Goal: Task Accomplishment & Management: Use online tool/utility

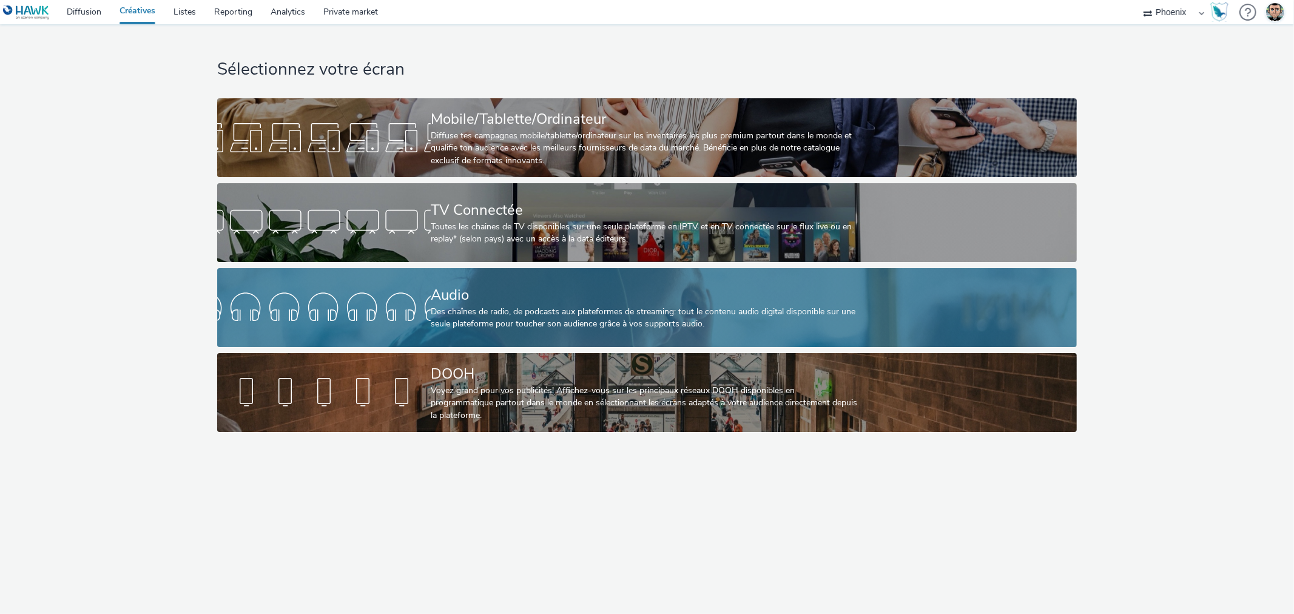
click at [556, 322] on div "Des chaînes de radio, de podcasts aux plateformes de streaming: tout le contenu…" at bounding box center [645, 318] width 428 height 25
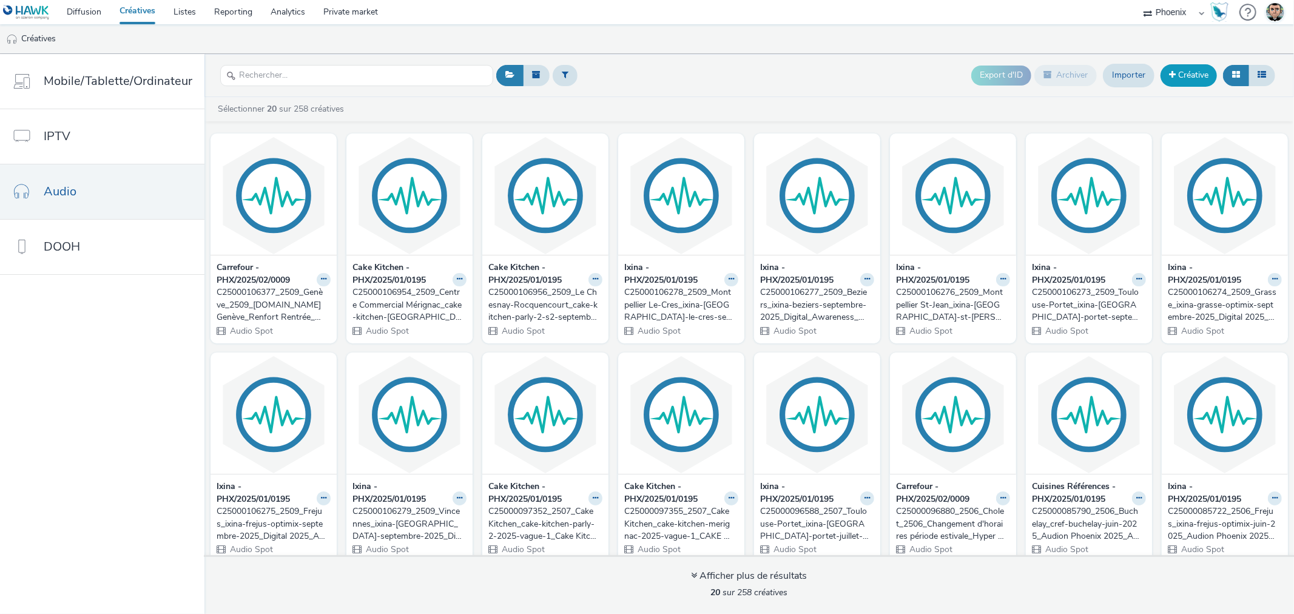
click at [1187, 75] on link "Créative" at bounding box center [1188, 75] width 56 height 22
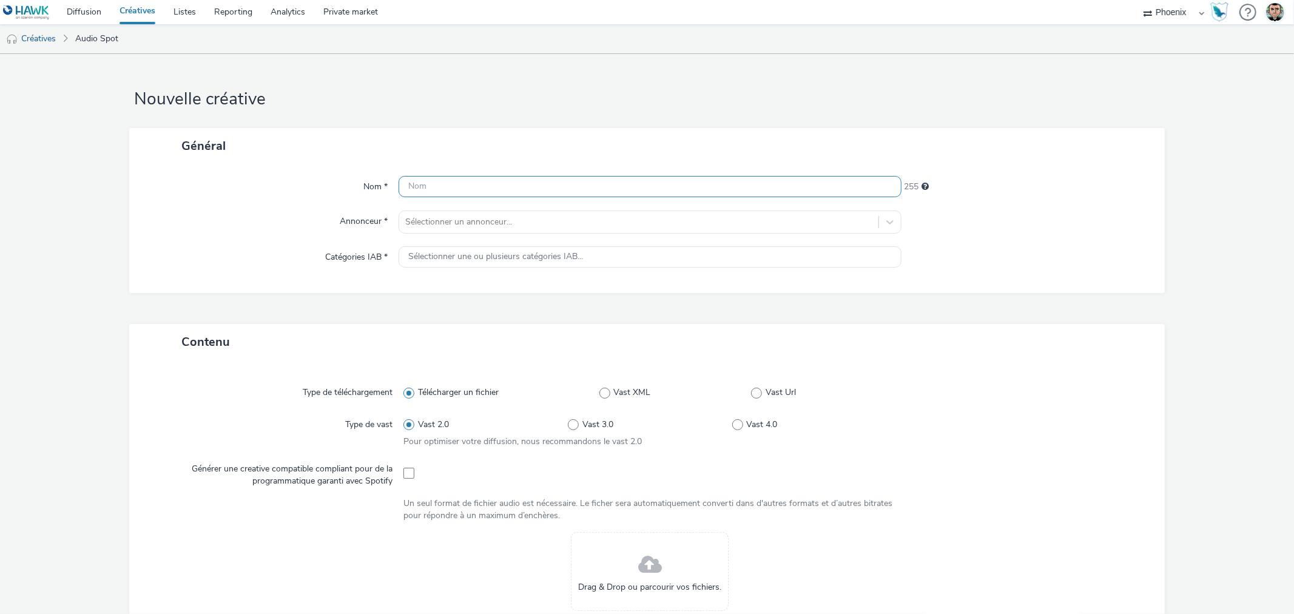
click at [520, 183] on input "text" at bounding box center [649, 186] width 502 height 21
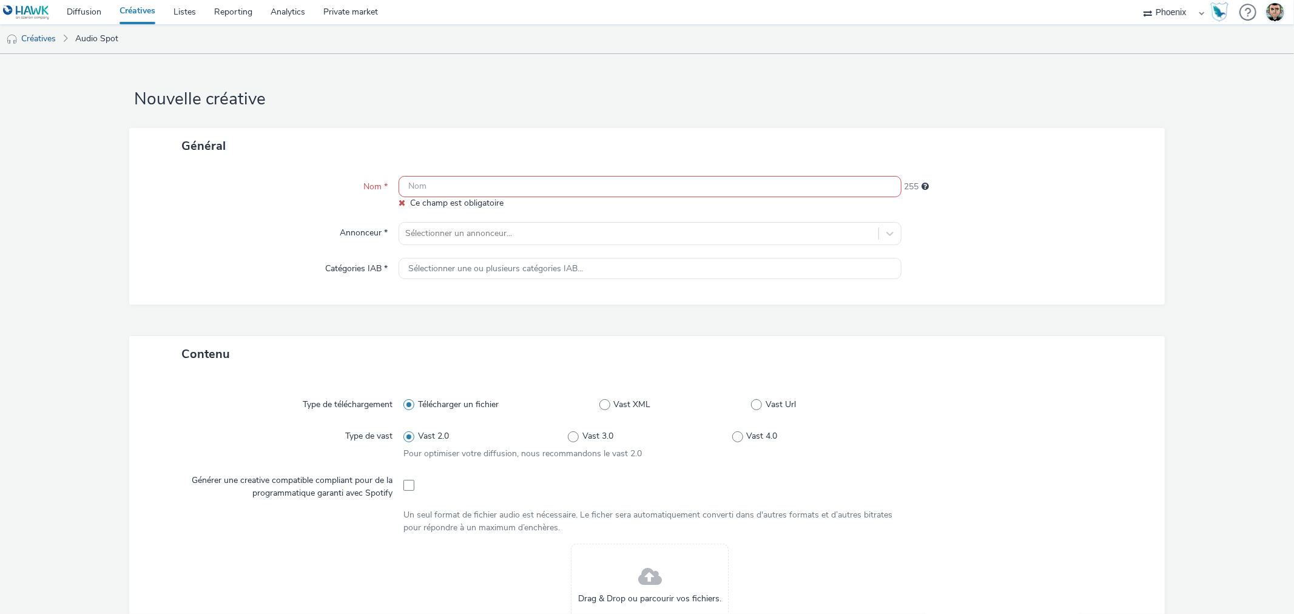
click at [450, 187] on input "text" at bounding box center [649, 186] width 502 height 21
paste input "C25000106301_2509_Buchelay_cref-buchelay-septembre-2025_Digital_Awareness_Audio…"
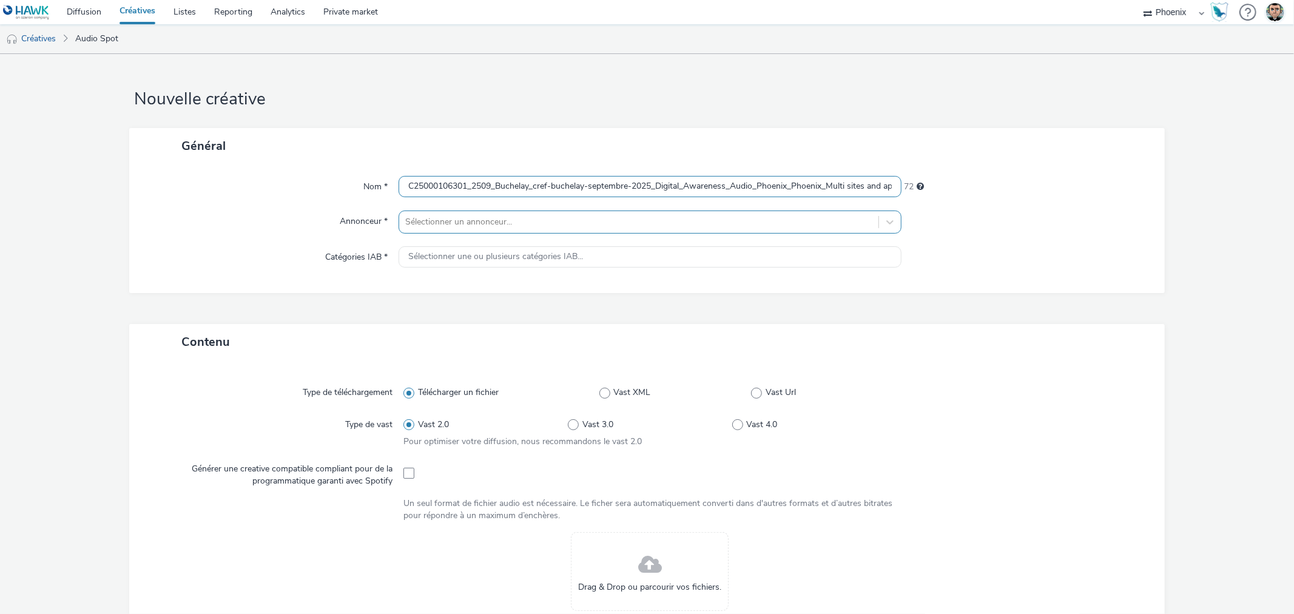
scroll to position [0, 303]
type input "C25000106301_2509_Buchelay_cref-buchelay-septembre-2025_Digital_Awareness_Audio…"
click at [446, 221] on div at bounding box center [638, 222] width 466 height 15
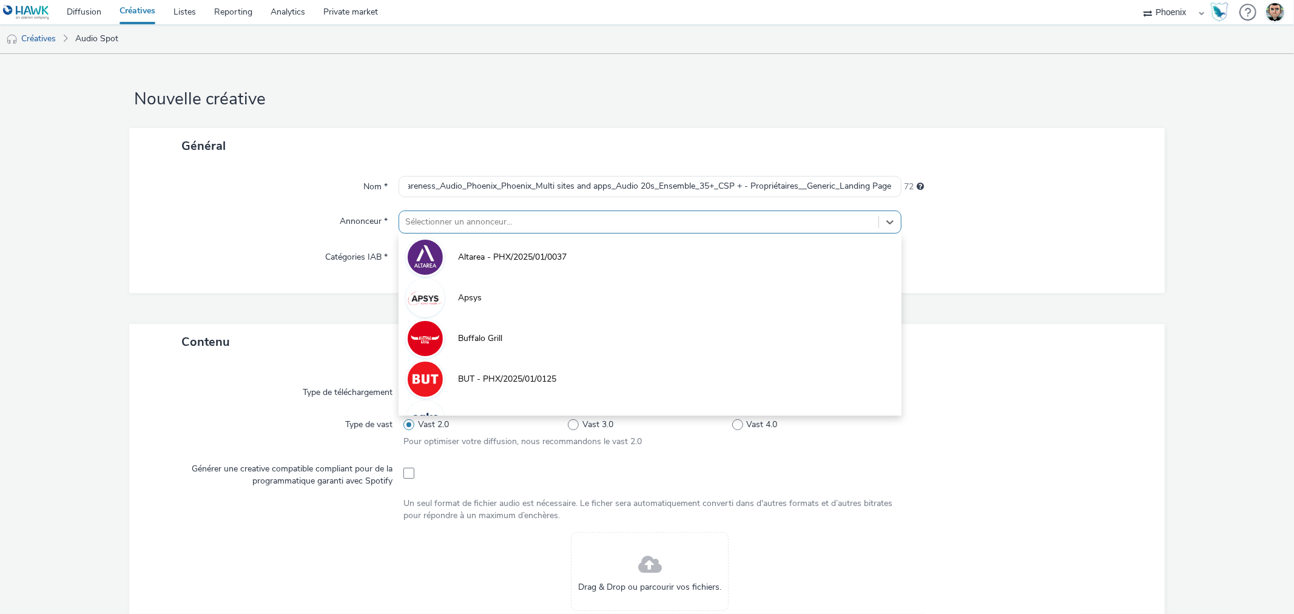
scroll to position [0, 0]
type input "cui"
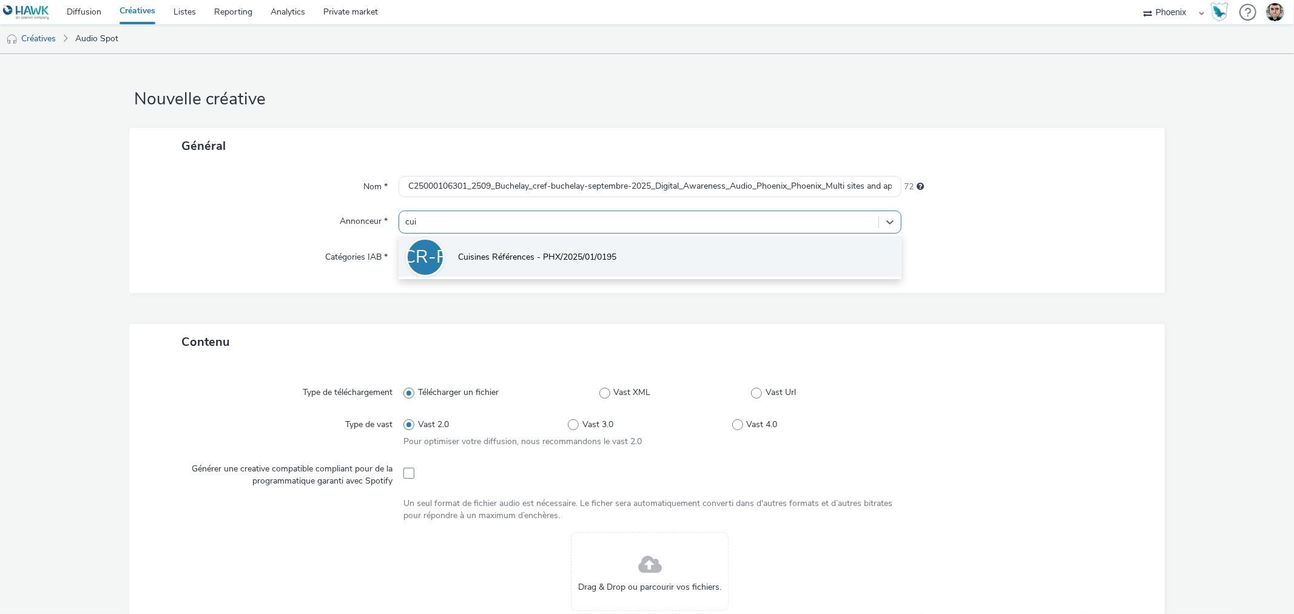
click at [446, 243] on li "CR-P Cuisines Références - PHX/2025/01/0195" at bounding box center [649, 256] width 502 height 41
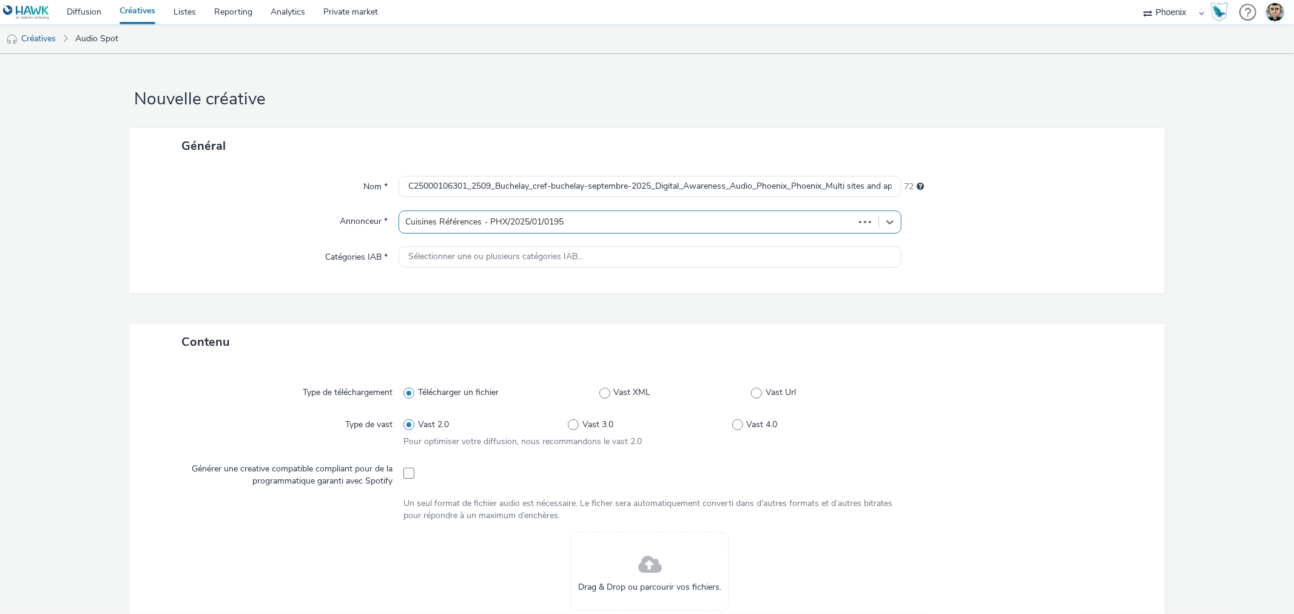
type input "http://cuisines-references.fr"
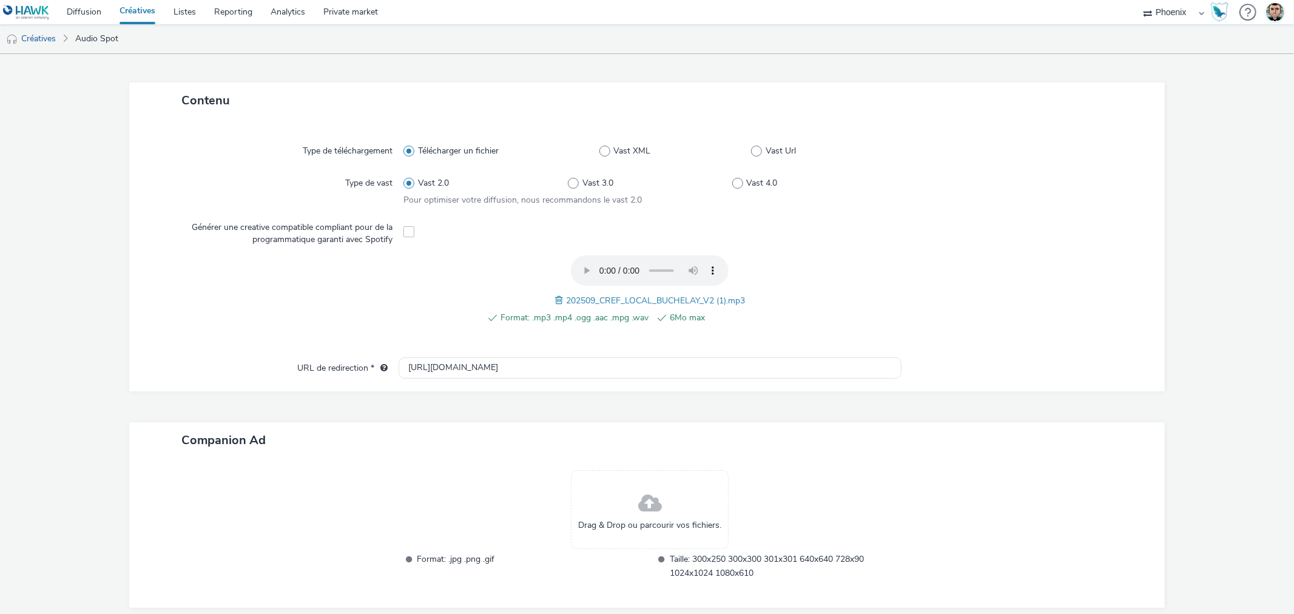
scroll to position [304, 0]
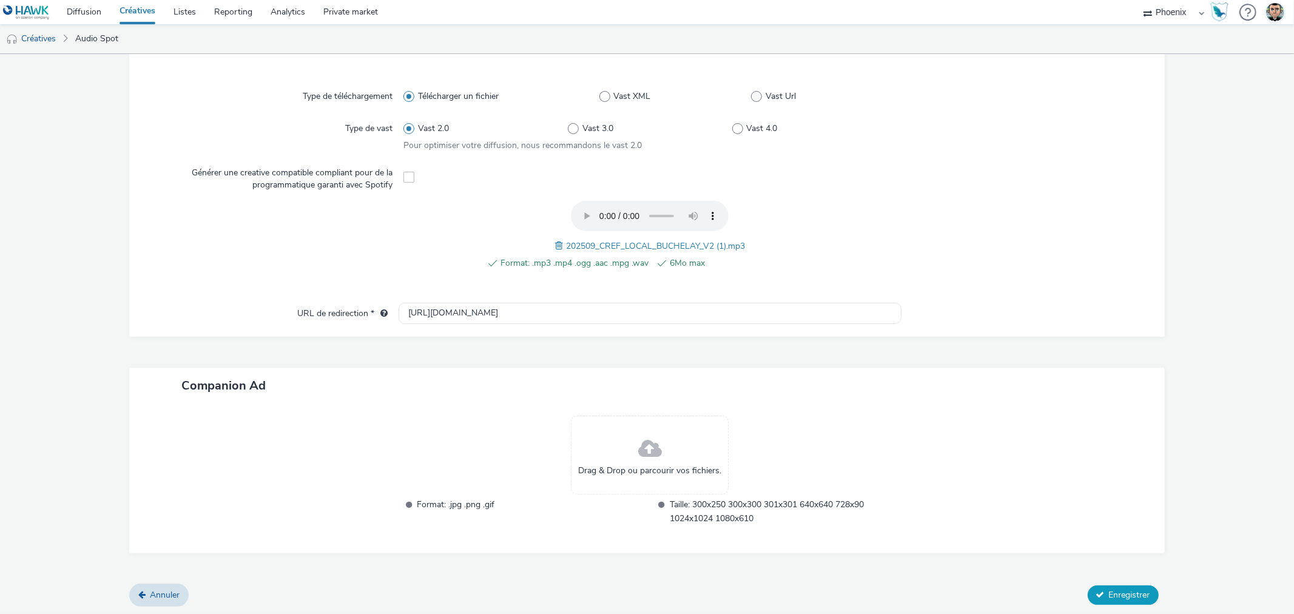
click at [1096, 593] on icon at bounding box center [1100, 594] width 8 height 8
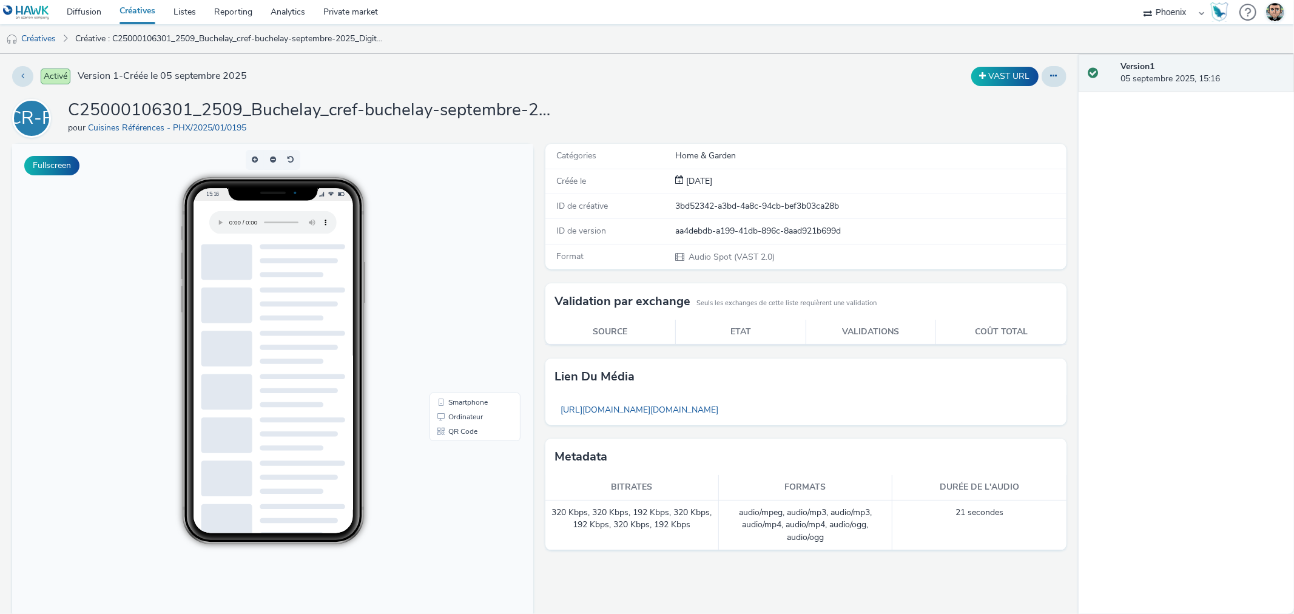
click at [139, 16] on link "Créatives" at bounding box center [137, 12] width 54 height 24
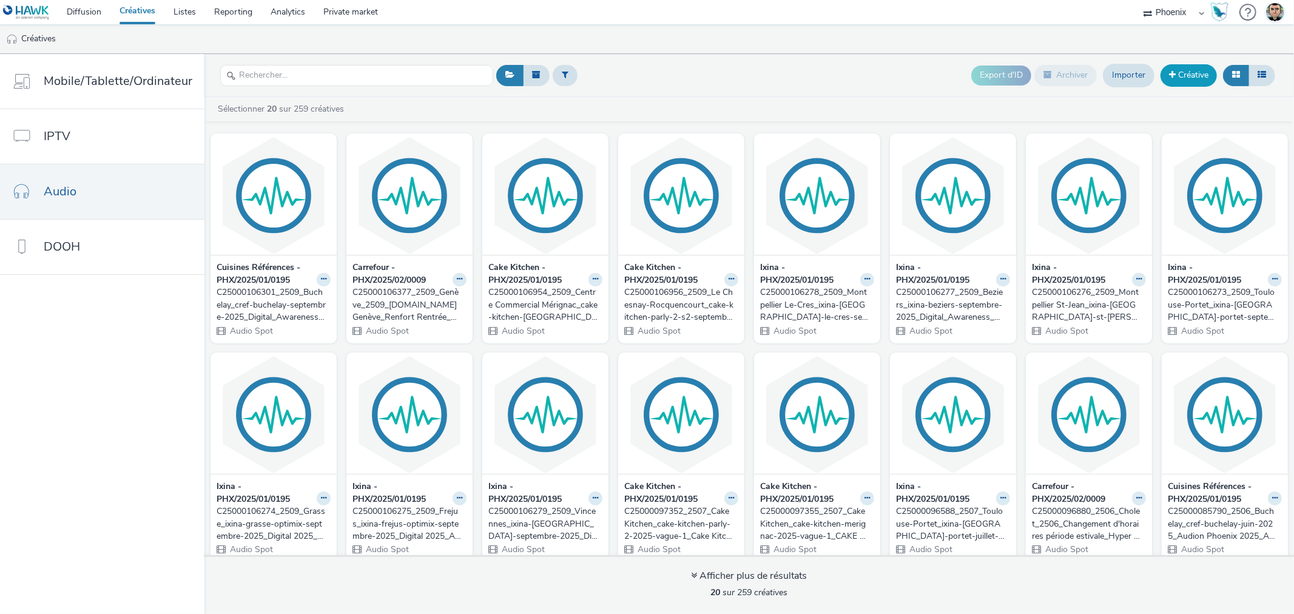
click at [1186, 84] on link "Créative" at bounding box center [1188, 75] width 56 height 22
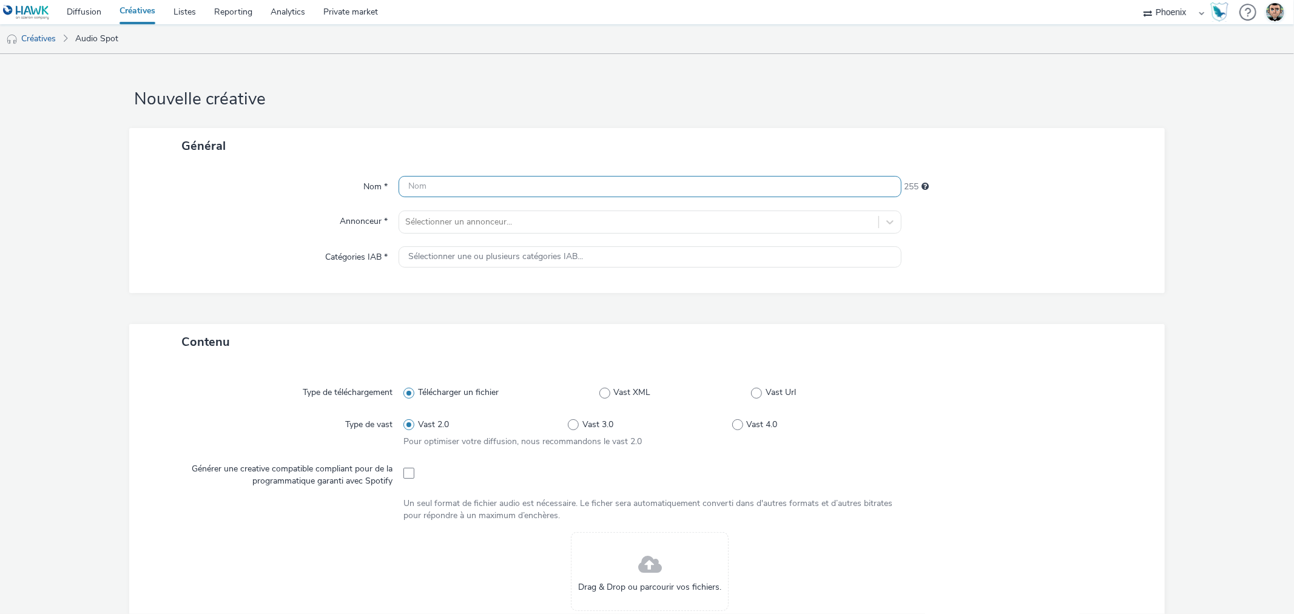
click at [420, 184] on input "text" at bounding box center [649, 186] width 502 height 21
paste input "C25000106300_2509_Vallet_cref-vallet-septembre-2025_Digital_Awareness_Audio_Pho…"
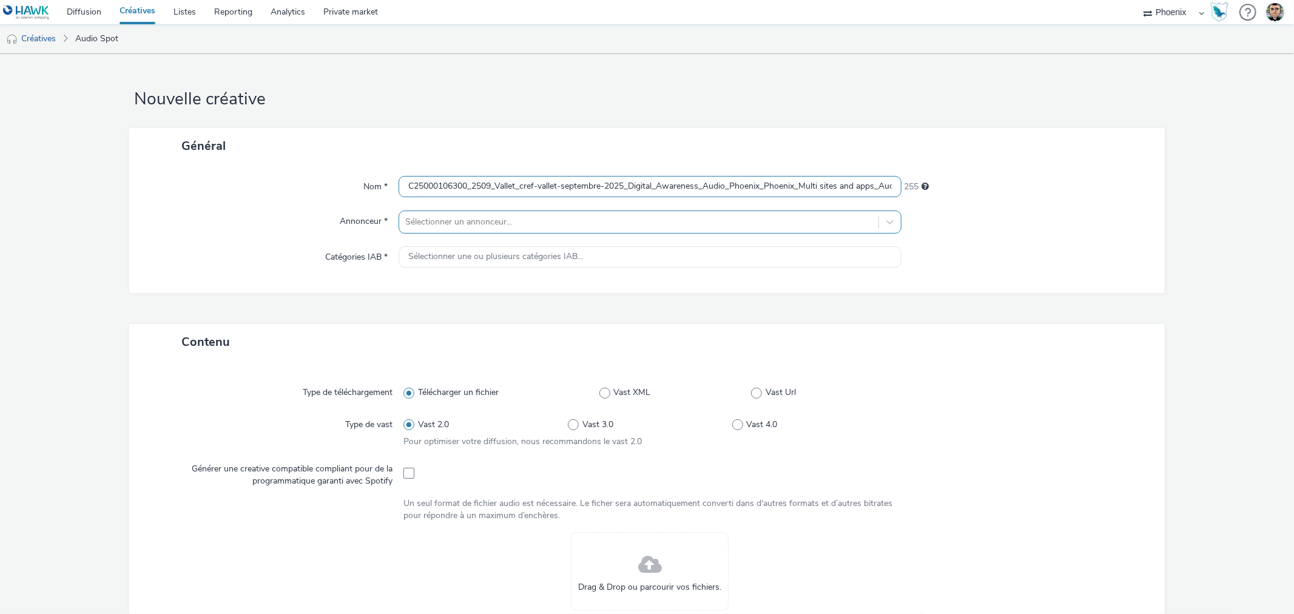
scroll to position [0, 275]
type input "C25000106300_2509_Vallet_cref-vallet-septembre-2025_Digital_Awareness_Audio_Pho…"
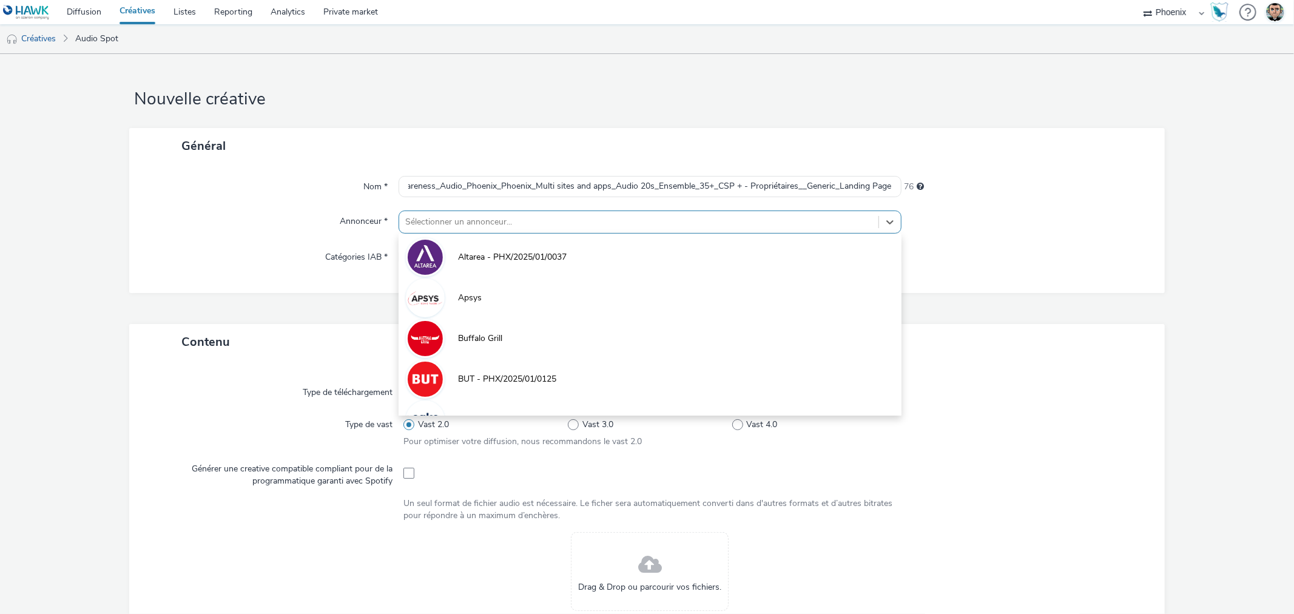
click at [425, 217] on div at bounding box center [638, 222] width 466 height 15
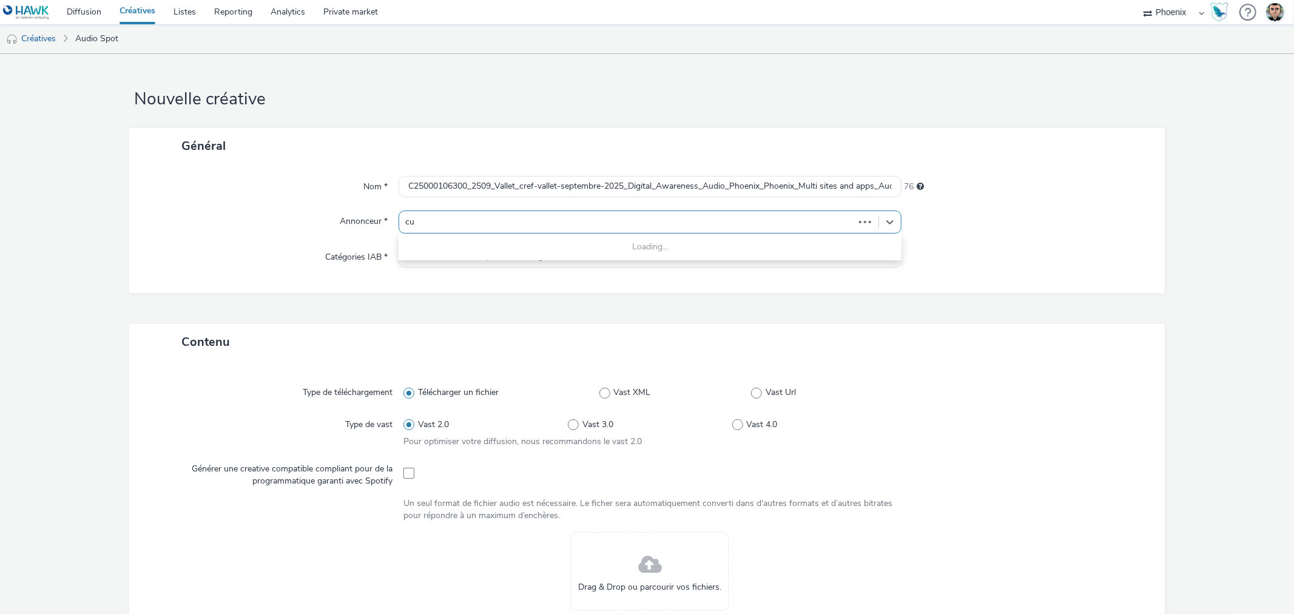
type input "cui"
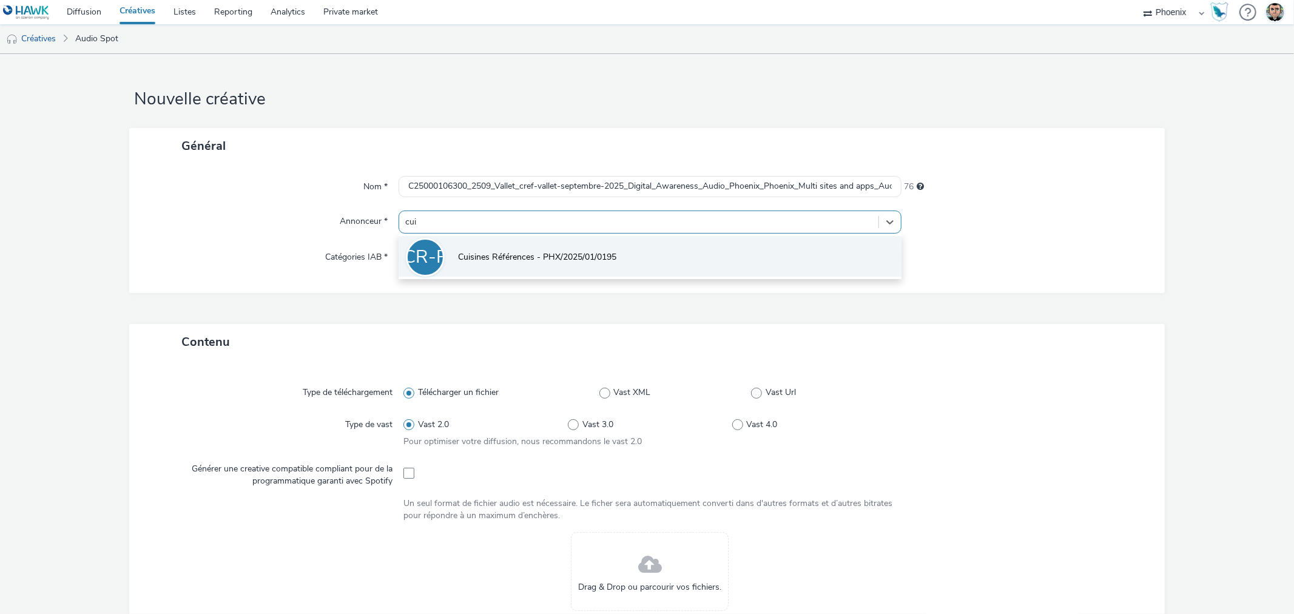
click at [438, 269] on li "CR-P Cuisines Références - PHX/2025/01/0195" at bounding box center [649, 256] width 502 height 41
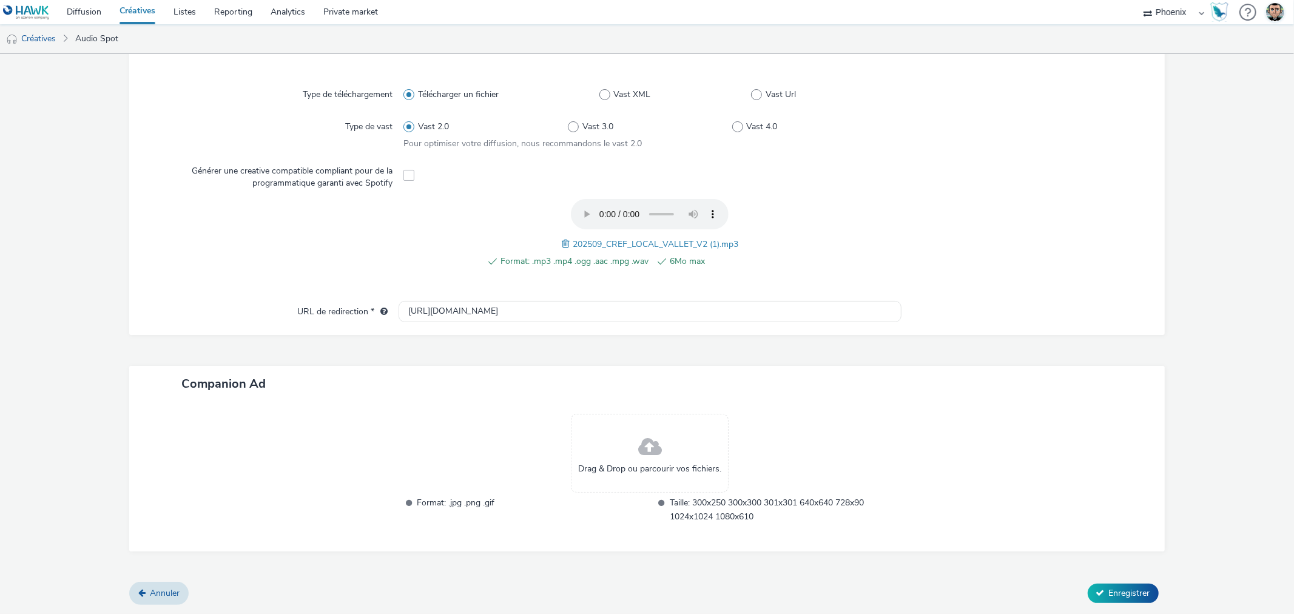
scroll to position [304, 0]
click at [1124, 593] on span "Enregistrer" at bounding box center [1129, 595] width 41 height 12
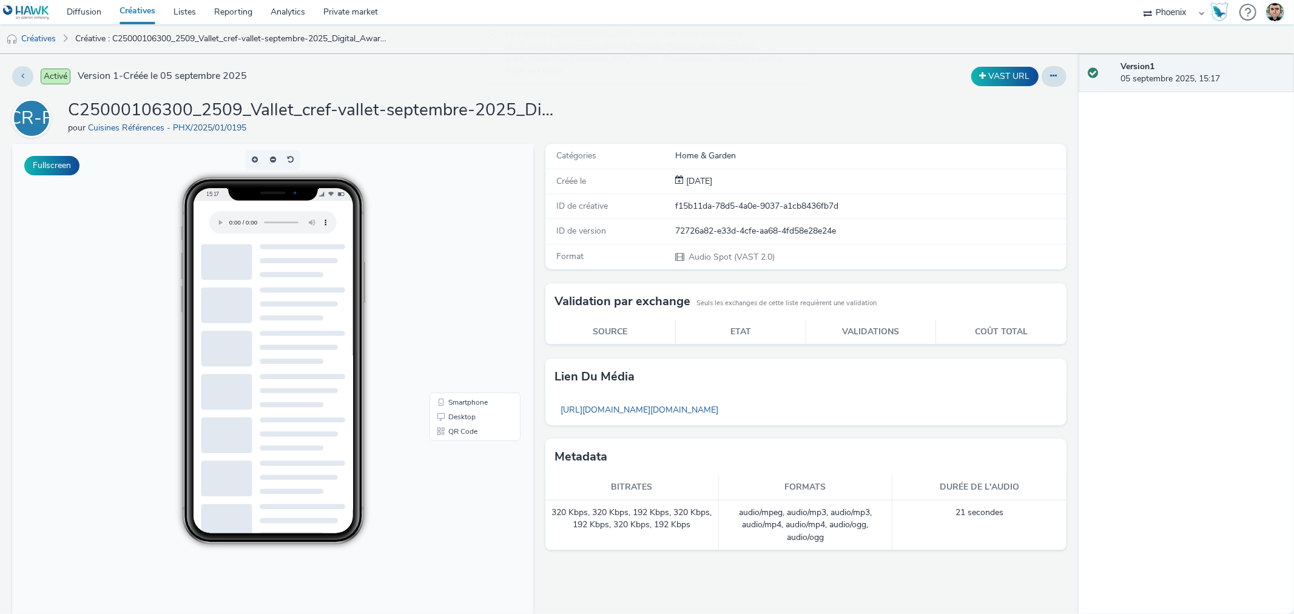
click at [137, 19] on link "Créatives" at bounding box center [137, 12] width 54 height 24
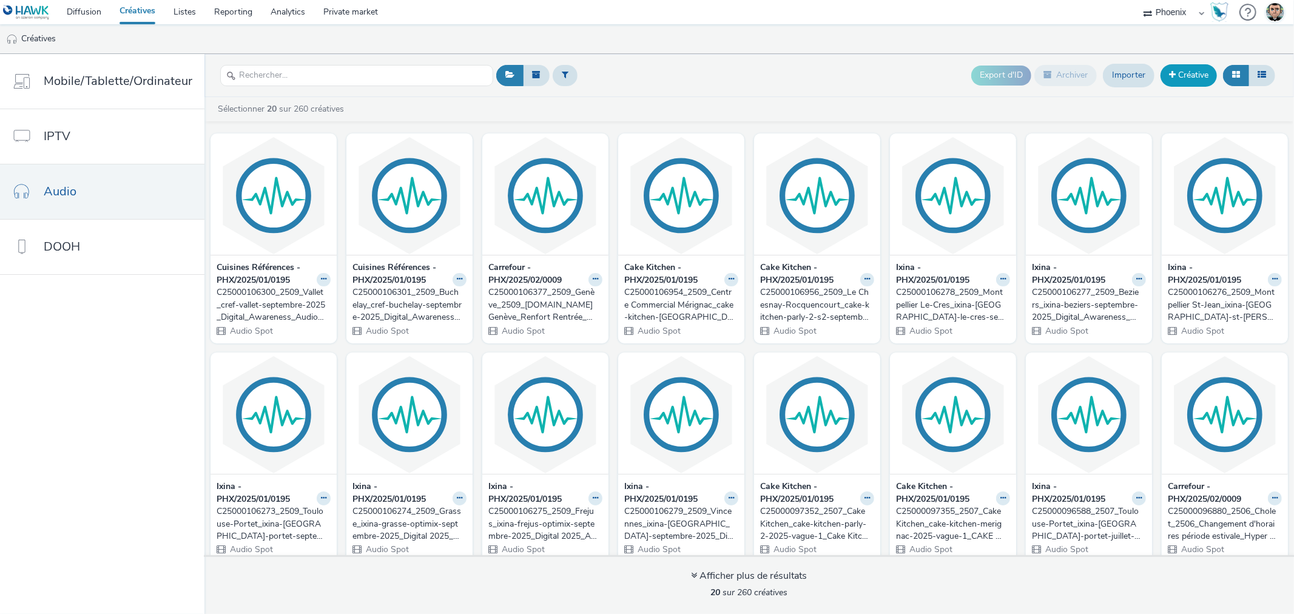
click at [1180, 80] on link "Créative" at bounding box center [1188, 75] width 56 height 22
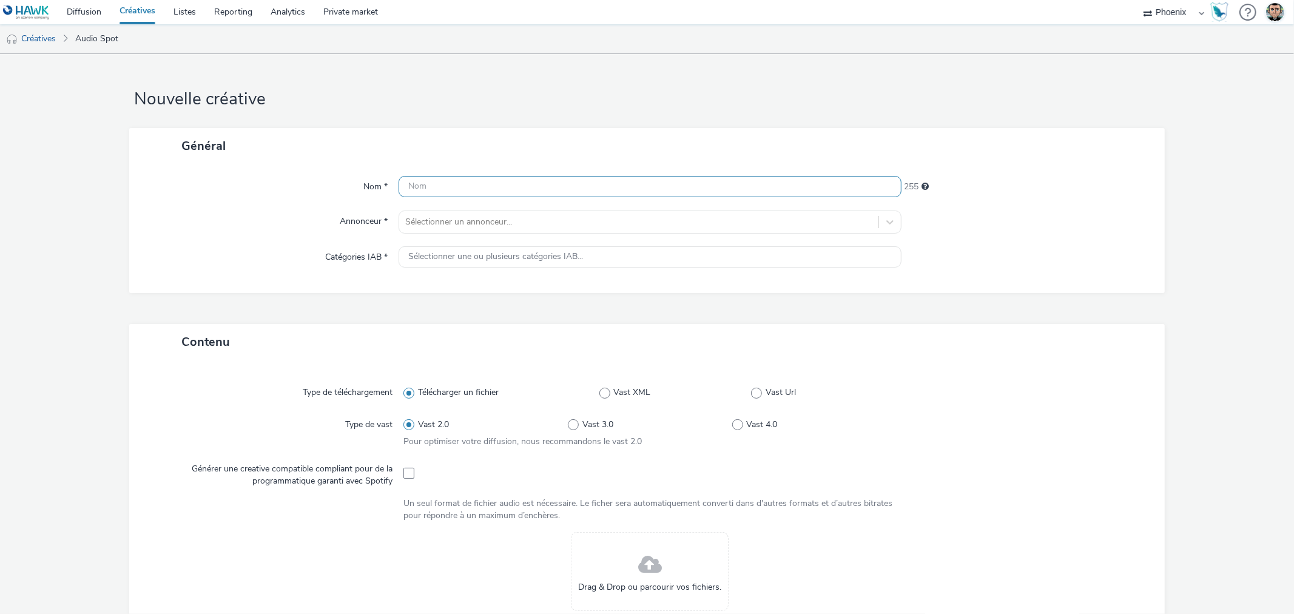
click at [417, 188] on input "text" at bounding box center [649, 186] width 502 height 21
paste input "C25000106302_2509_Nontron_cref-renfort-nontron-2025_Digital + Audio + SMS Septe…"
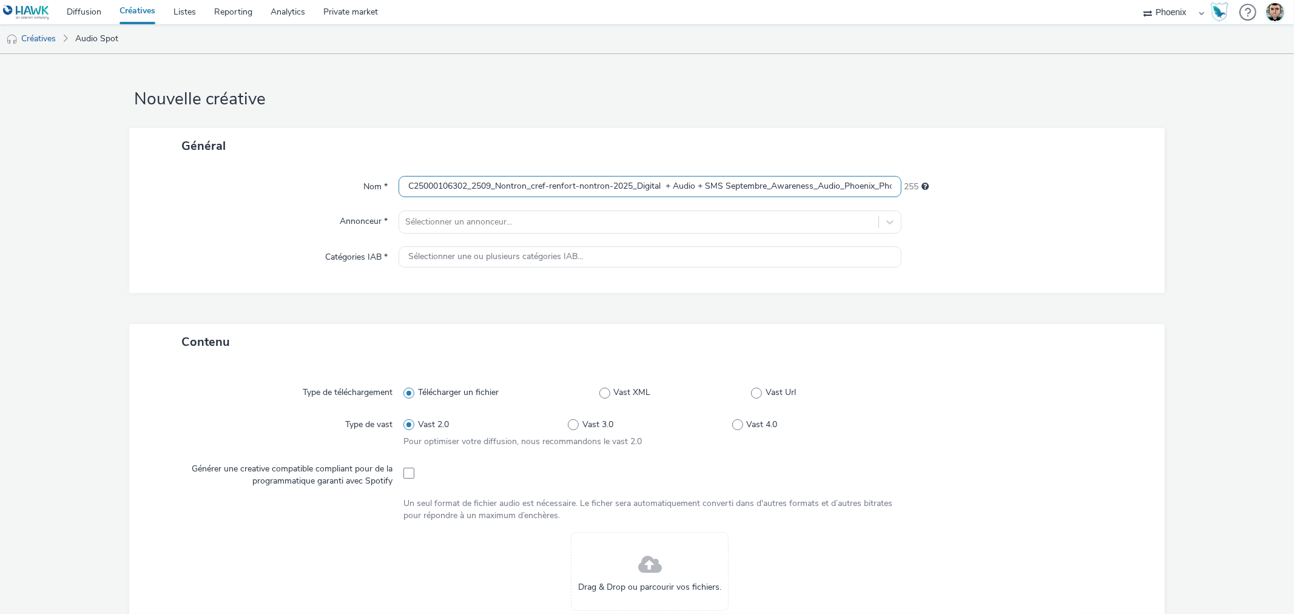
scroll to position [0, 386]
type input "C25000106302_2509_Nontron_cref-renfort-nontron-2025_Digital + Audio + SMS Septe…"
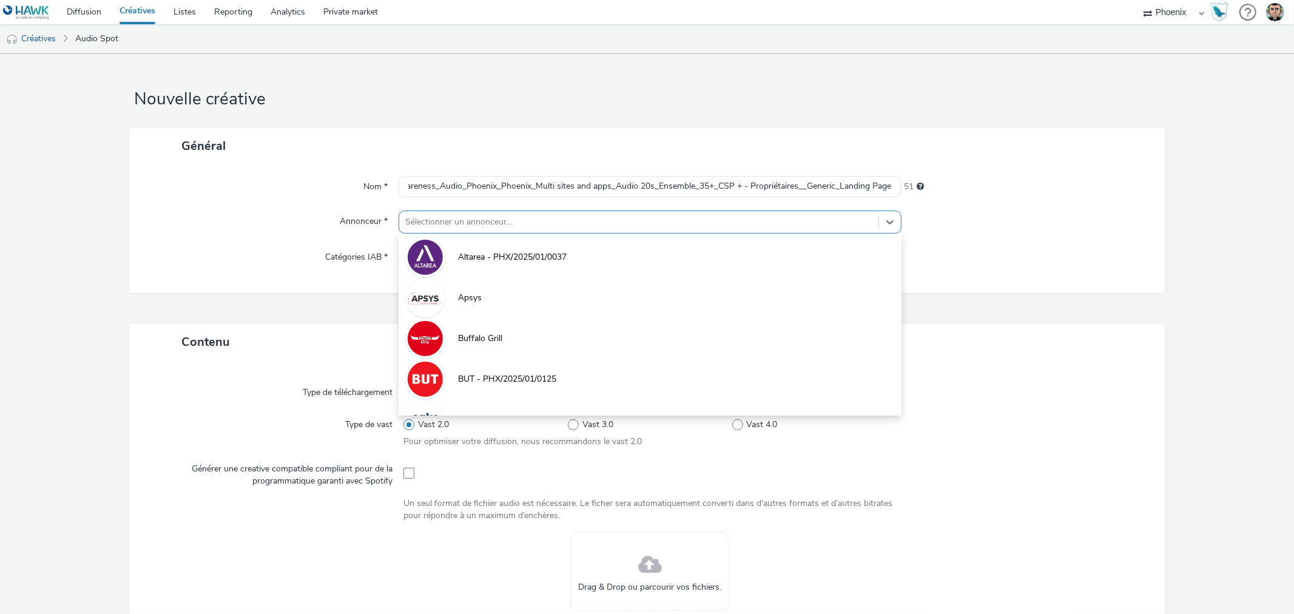
scroll to position [0, 0]
click at [426, 212] on div "Sélectionner un annonceur..." at bounding box center [638, 221] width 479 height 19
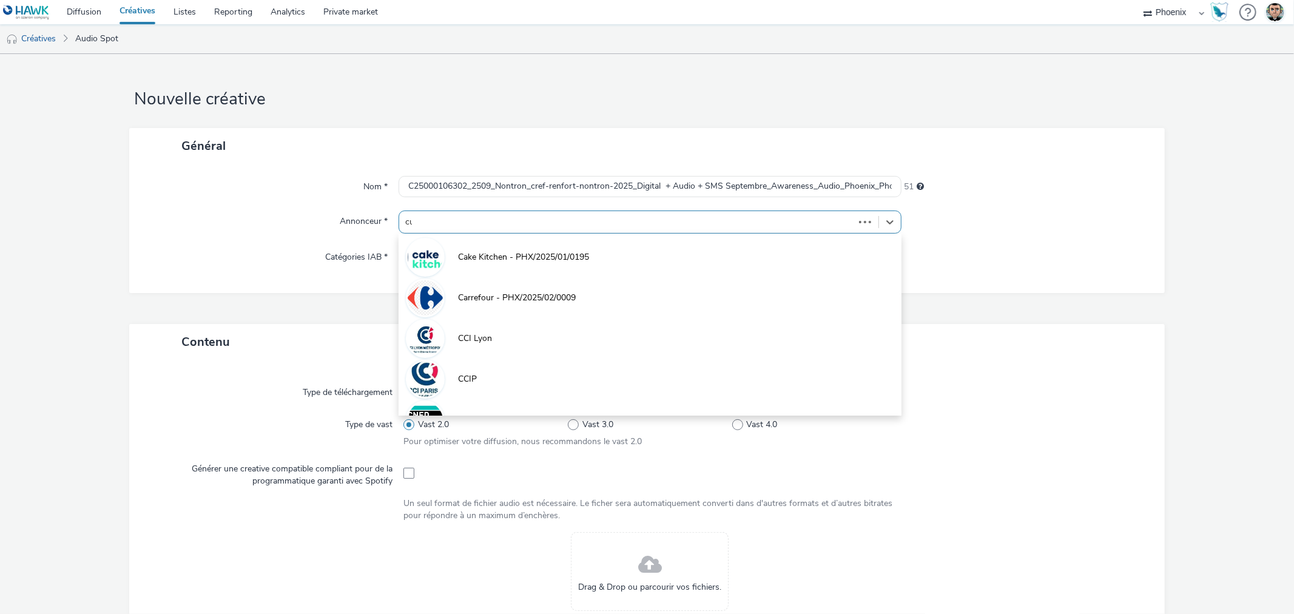
type input "cui"
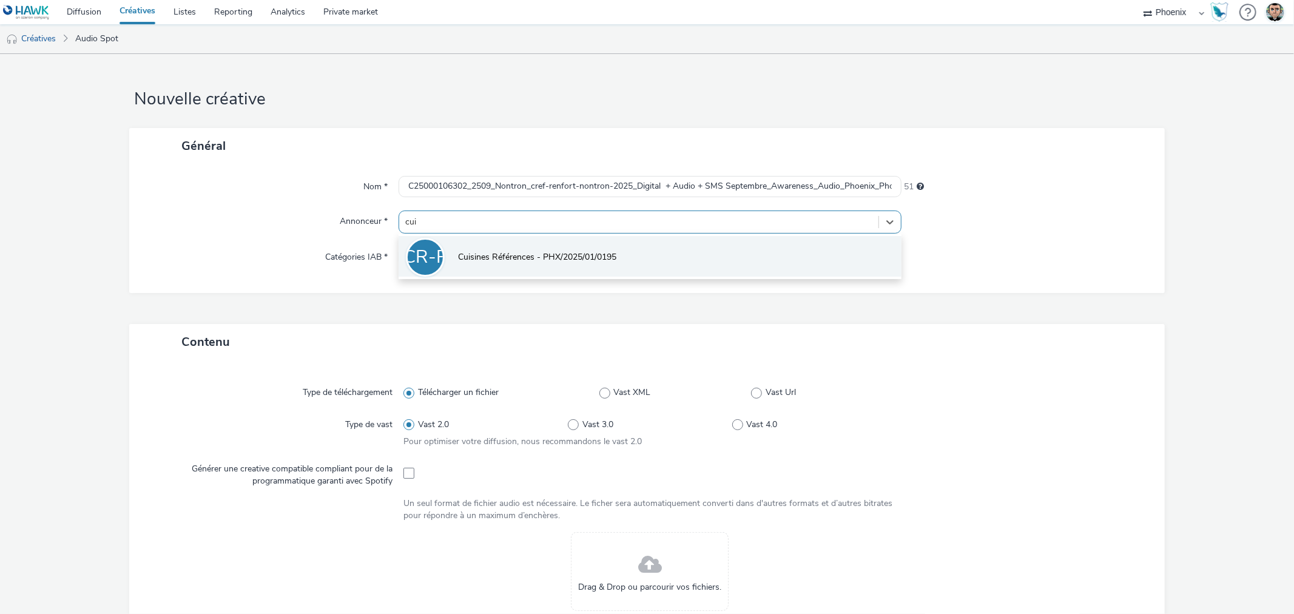
click at [501, 264] on li "CR-P Cuisines Références - PHX/2025/01/0195" at bounding box center [649, 256] width 502 height 41
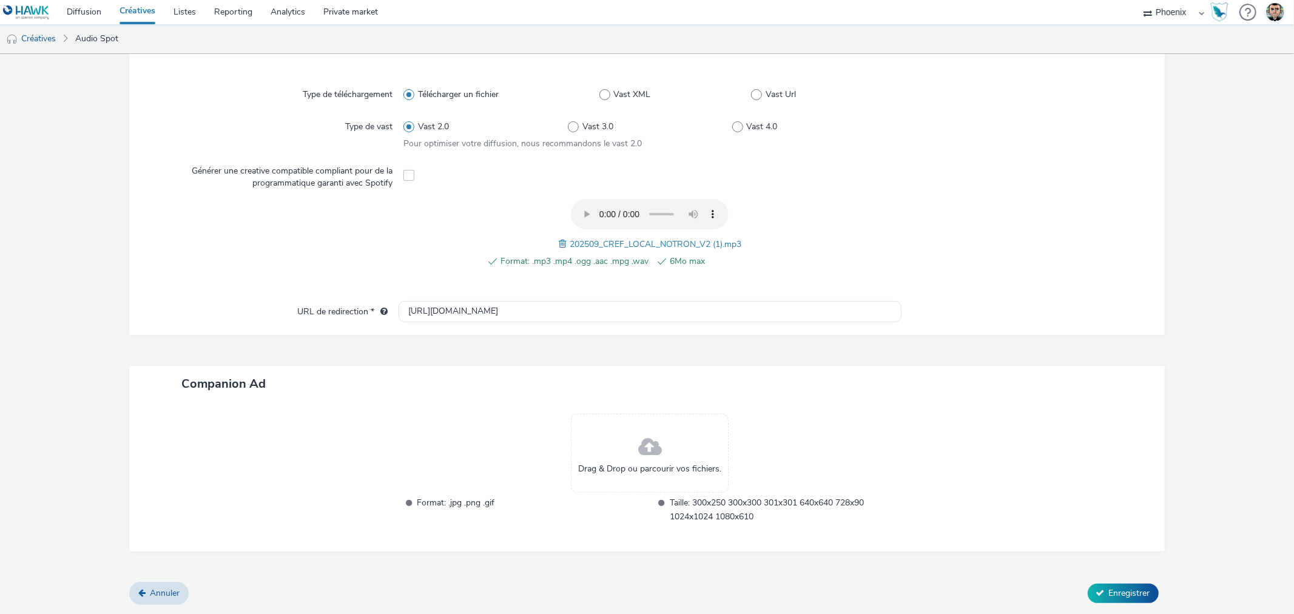
scroll to position [304, 0]
click at [1117, 594] on span "Enregistrer" at bounding box center [1129, 595] width 41 height 12
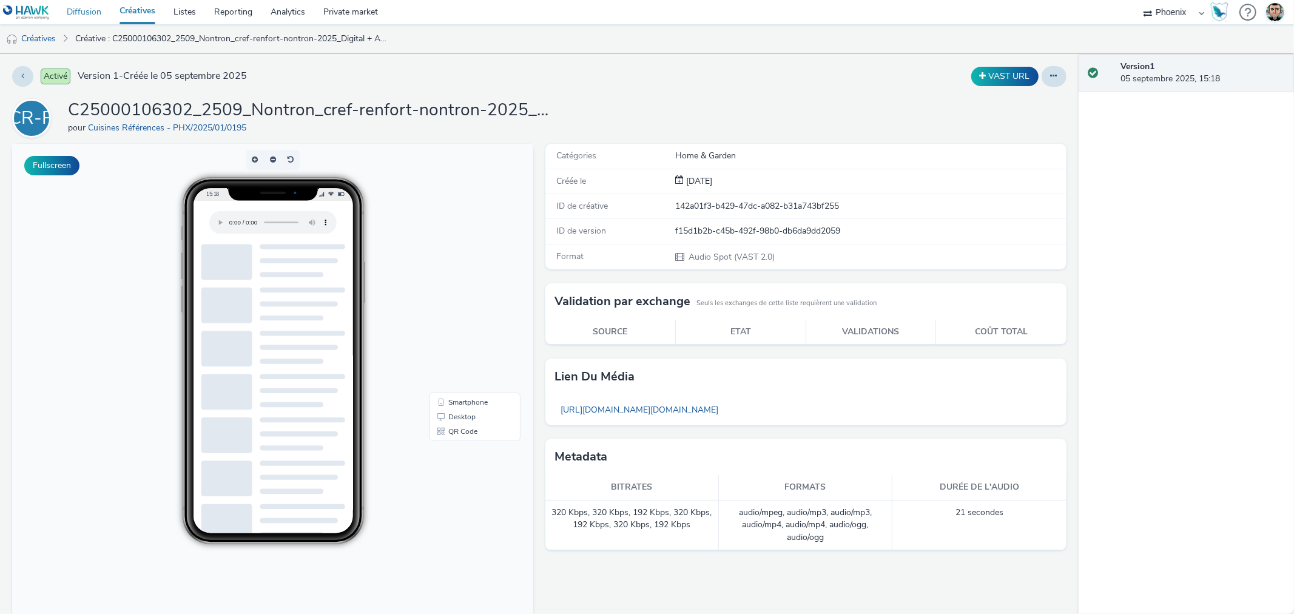
click at [91, 15] on link "Diffusion" at bounding box center [84, 12] width 53 height 24
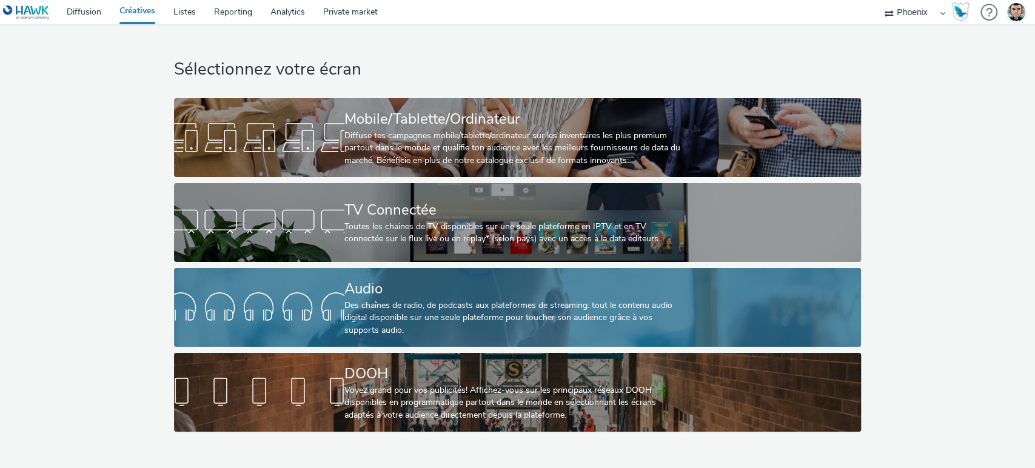
click at [366, 314] on div "Des chaînes de radio, de podcasts aux plateformes de streaming: tout le contenu…" at bounding box center [514, 318] width 341 height 37
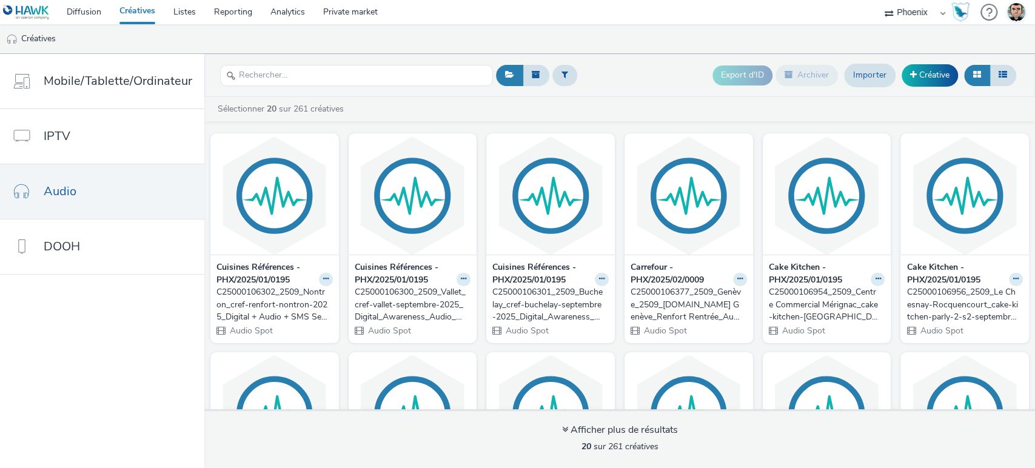
click at [272, 287] on div "C25000106302_2509_Nontron_cref-renfort-nontron-2025_Digital + Audio + SMS Septe…" at bounding box center [273, 304] width 112 height 37
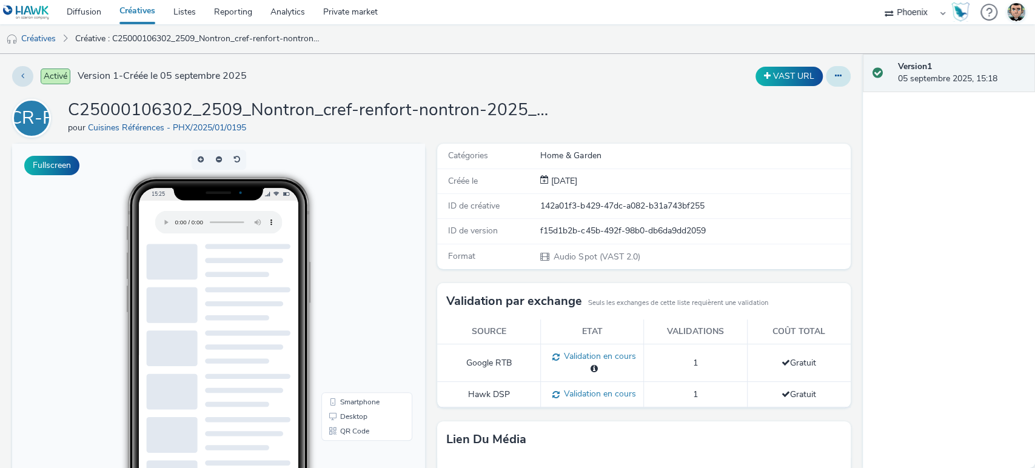
click at [835, 72] on icon at bounding box center [838, 76] width 7 height 8
click at [809, 106] on link "Modifier" at bounding box center [805, 101] width 91 height 24
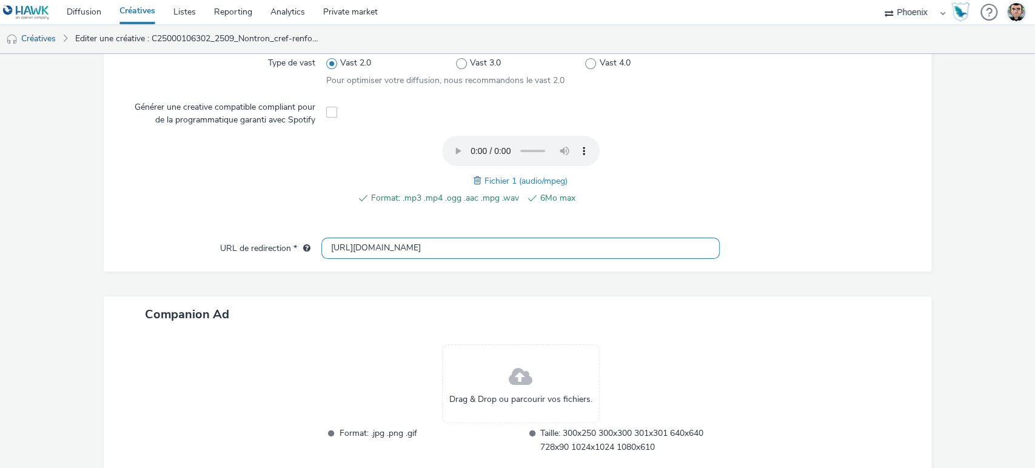
drag, startPoint x: 472, startPoint y: 254, endPoint x: 304, endPoint y: 255, distance: 168.0
click at [304, 255] on div "URL de redirection * http://cuisines-references.fr" at bounding box center [518, 249] width 804 height 22
paste input "s://www.cuisines-references.fr/trouvez-votre-magasin/magasin-cuisines-reference…"
type input "https://www.cuisines-references.fr/trouvez-votre-magasin/magasin-cuisines-refer…"
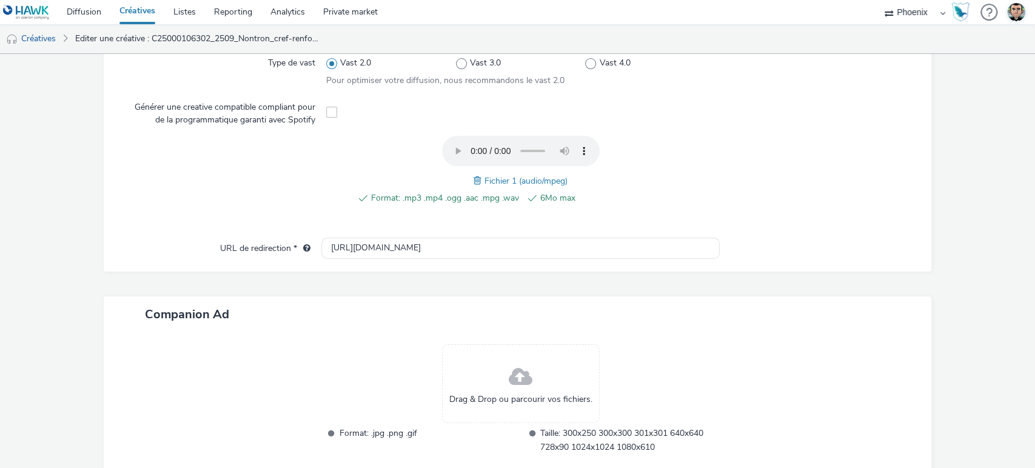
scroll to position [0, 0]
click at [369, 300] on div "Companion Ad" at bounding box center [518, 315] width 828 height 36
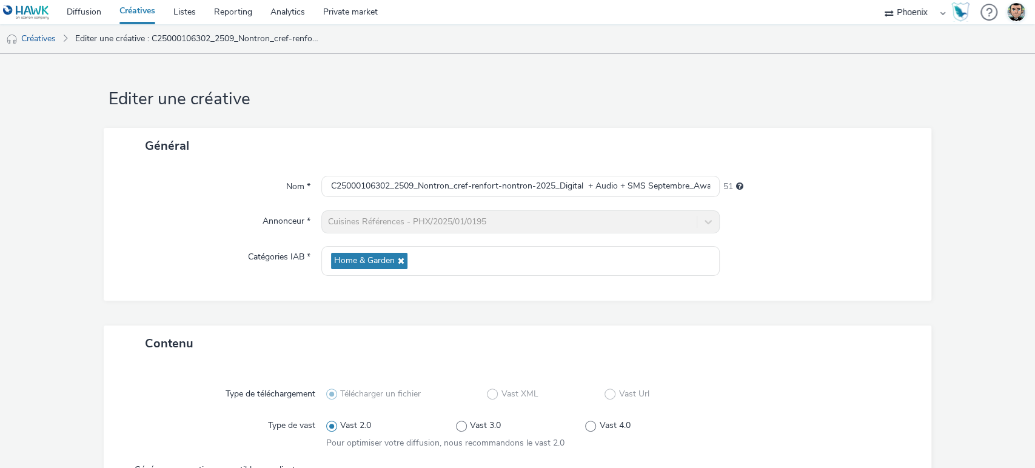
scroll to position [430, 0]
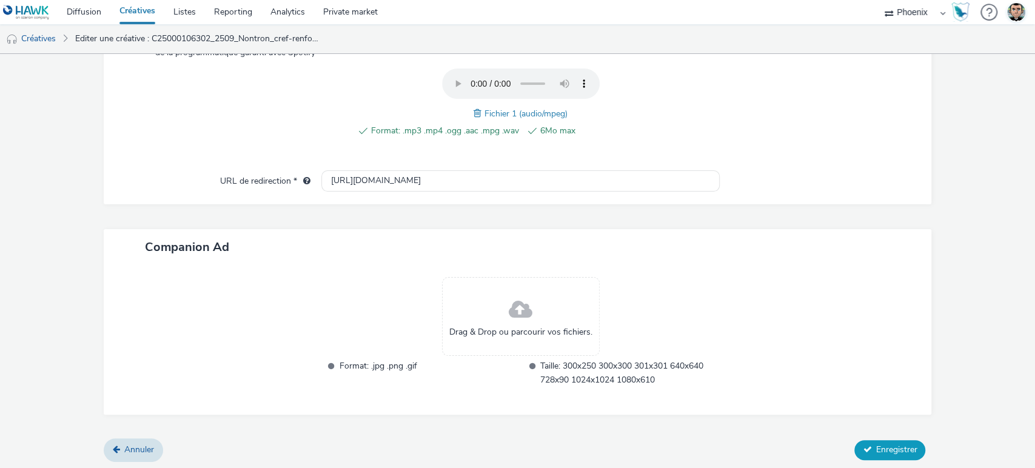
click at [863, 447] on icon at bounding box center [867, 449] width 8 height 8
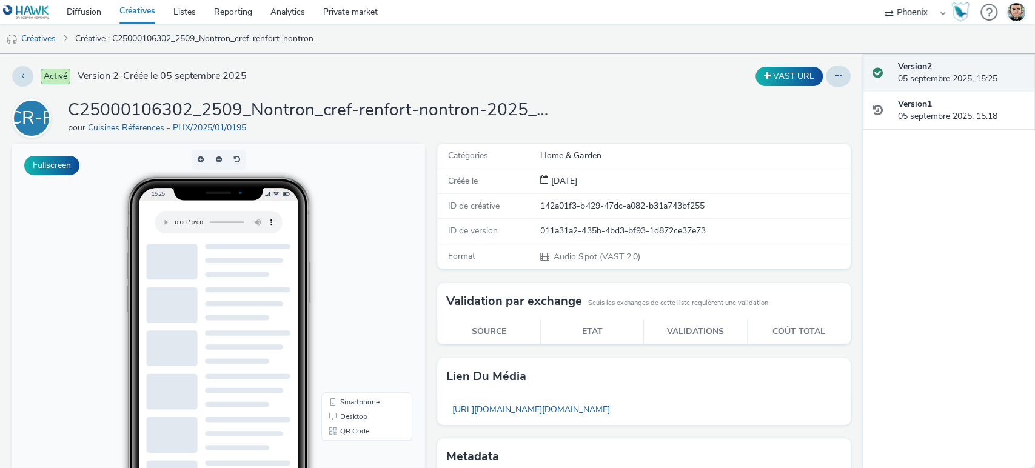
click at [144, 13] on link "Créatives" at bounding box center [137, 12] width 54 height 24
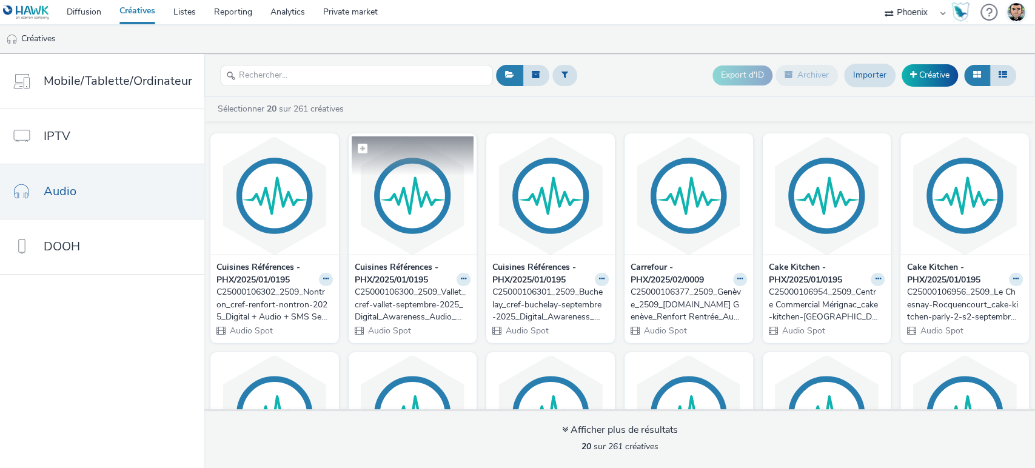
click at [423, 220] on img at bounding box center [413, 195] width 123 height 118
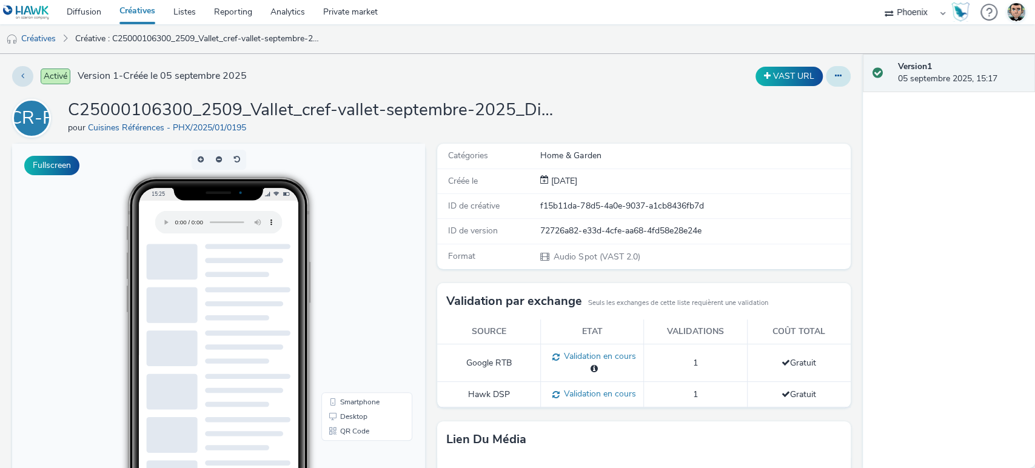
click at [835, 73] on icon at bounding box center [838, 76] width 7 height 8
click at [796, 103] on link "Modifier" at bounding box center [805, 101] width 91 height 24
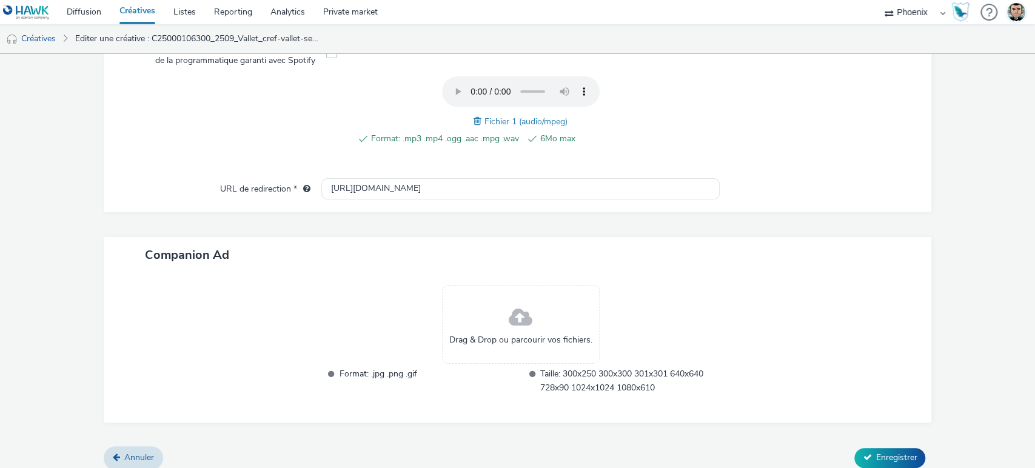
scroll to position [430, 0]
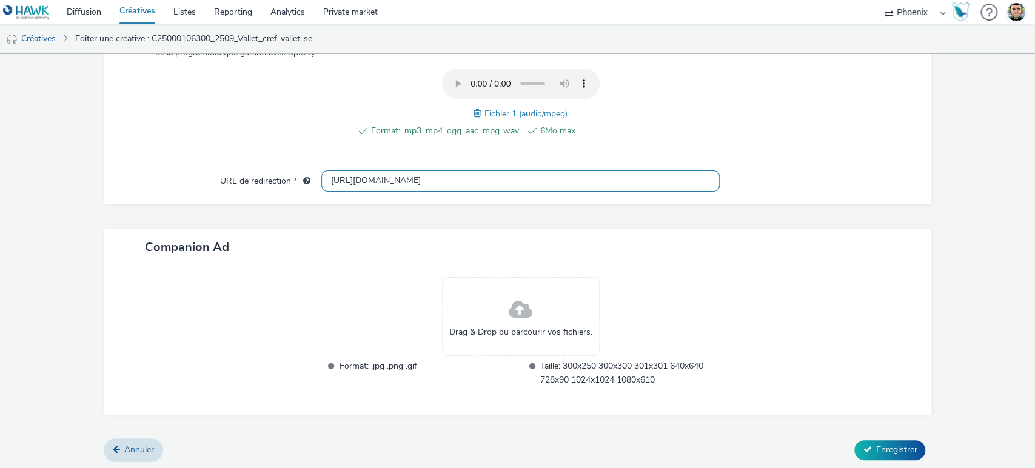
drag, startPoint x: 449, startPoint y: 178, endPoint x: 257, endPoint y: 177, distance: 191.6
click at [257, 177] on div "URL de redirection * http://cuisines-references.fr" at bounding box center [518, 181] width 804 height 22
paste input "s://www.cuisines-references.fr/trouvez-votre-magasin/magasin-cuisines-reference…"
type input "https://www.cuisines-references.fr/trouvez-votre-magasin/magasin-cuisines-refer…"
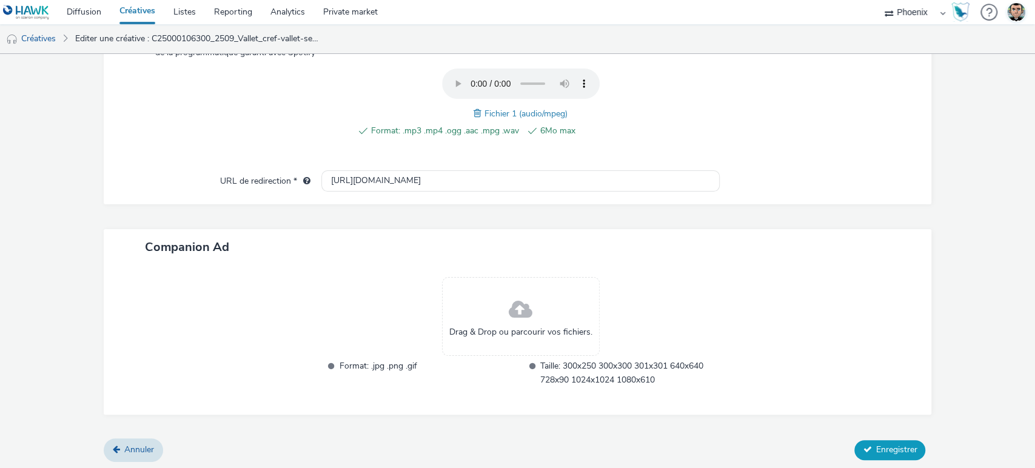
click at [896, 448] on span "Enregistrer" at bounding box center [896, 450] width 41 height 12
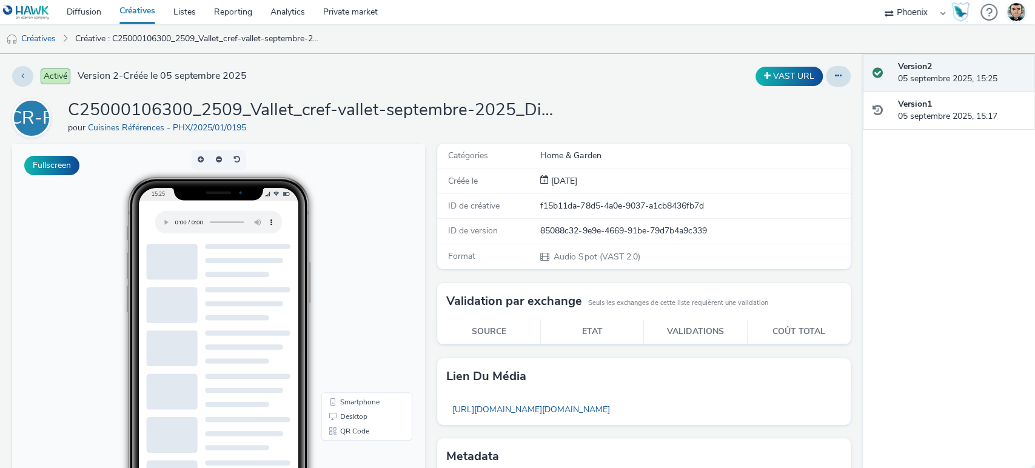
click at [135, 16] on link "Créatives" at bounding box center [137, 12] width 54 height 24
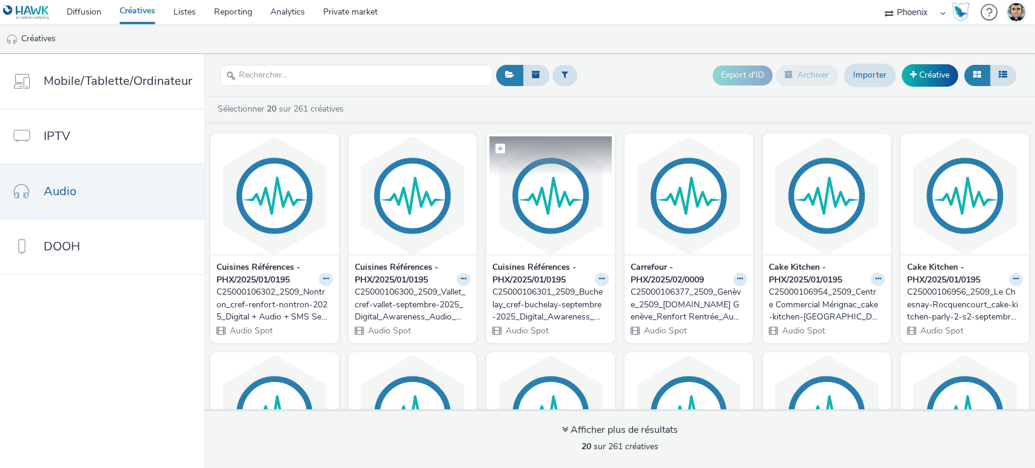
click at [549, 229] on img at bounding box center [550, 195] width 123 height 118
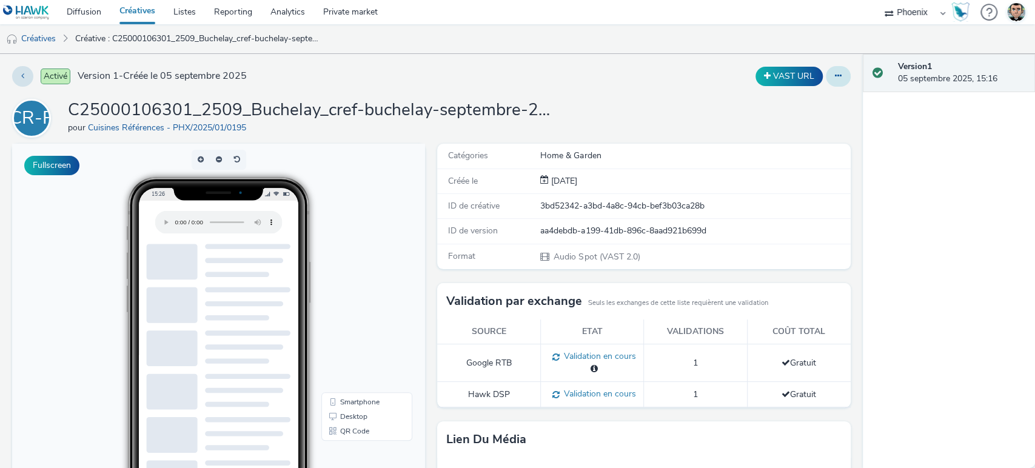
click at [826, 77] on button at bounding box center [838, 76] width 25 height 21
click at [810, 111] on link "Modifier" at bounding box center [805, 101] width 91 height 24
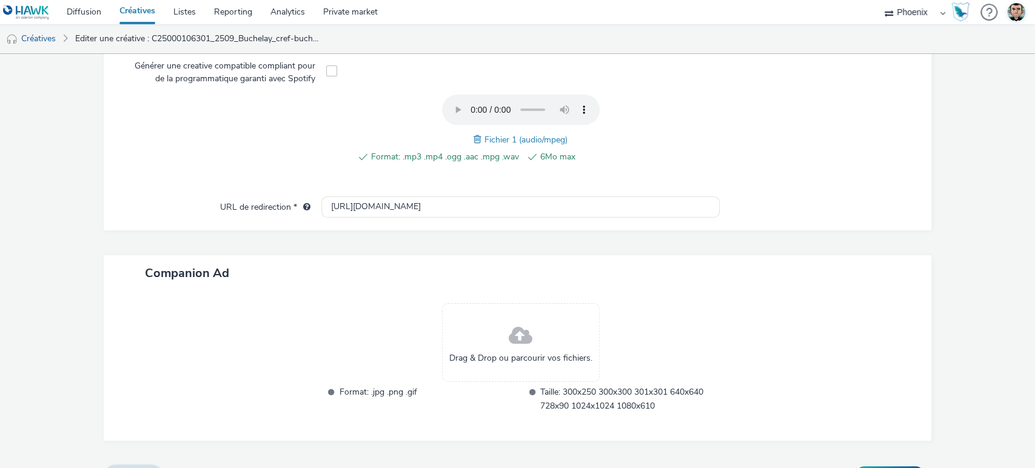
scroll to position [430, 0]
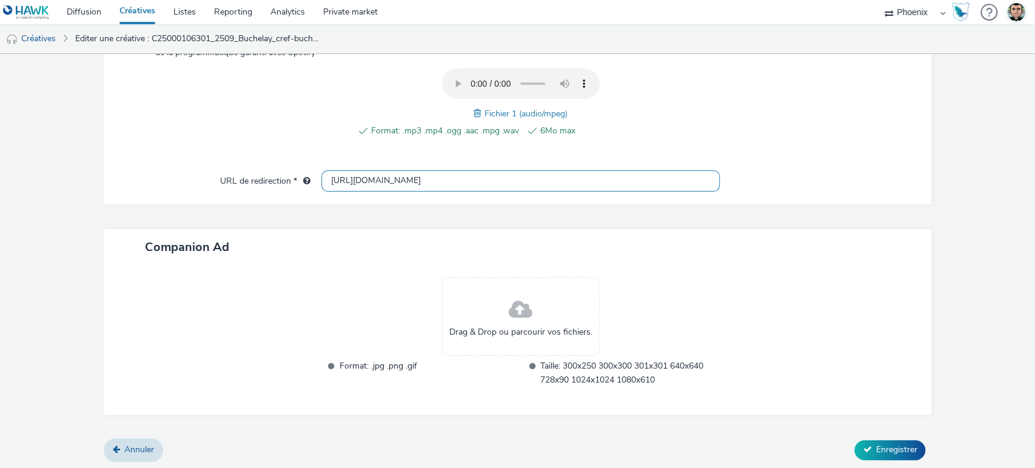
drag, startPoint x: 471, startPoint y: 182, endPoint x: 244, endPoint y: 180, distance: 226.2
click at [244, 180] on div "URL de redirection * http://cuisines-references.fr" at bounding box center [518, 181] width 804 height 22
paste input "s://www.cuisines-references.fr/trouvez-votre-magasin/magasin-cuisines-reference…"
type input "https://www.cuisines-references.fr/trouvez-votre-magasin/magasin-cuisines-refer…"
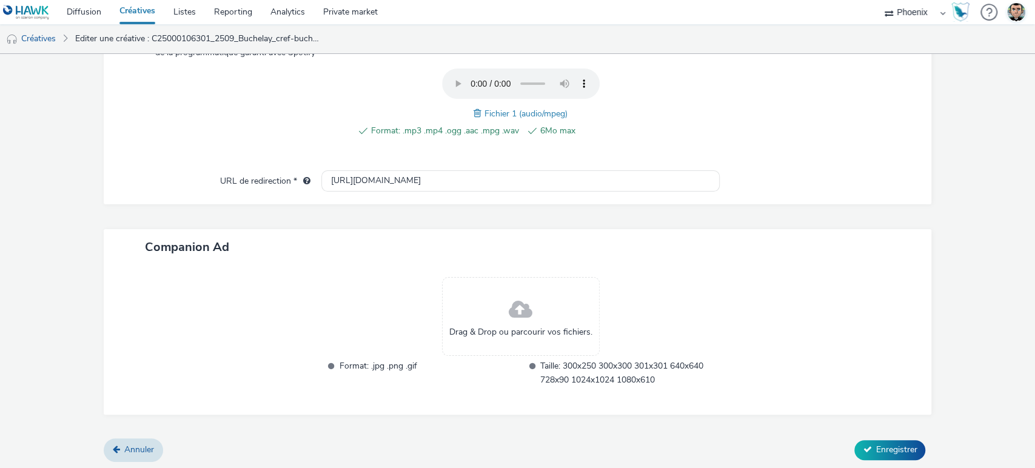
scroll to position [0, 0]
click at [887, 294] on div at bounding box center [820, 340] width 200 height 126
click at [888, 445] on span "Enregistrer" at bounding box center [896, 450] width 41 height 12
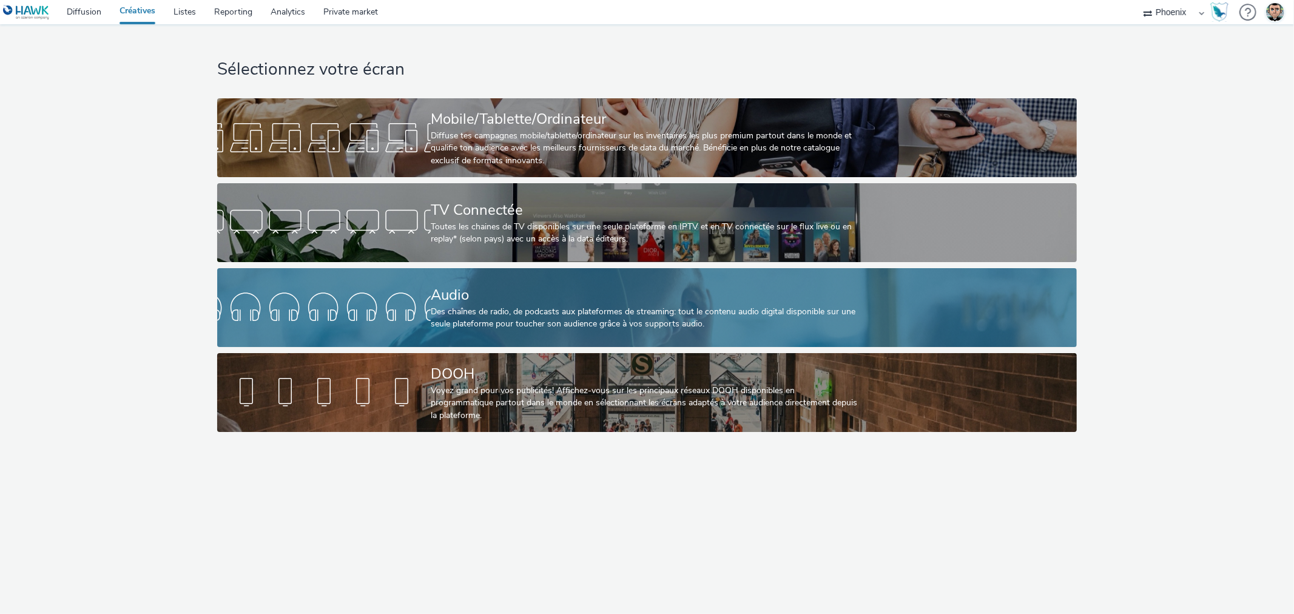
click at [499, 298] on div "Audio" at bounding box center [645, 294] width 428 height 21
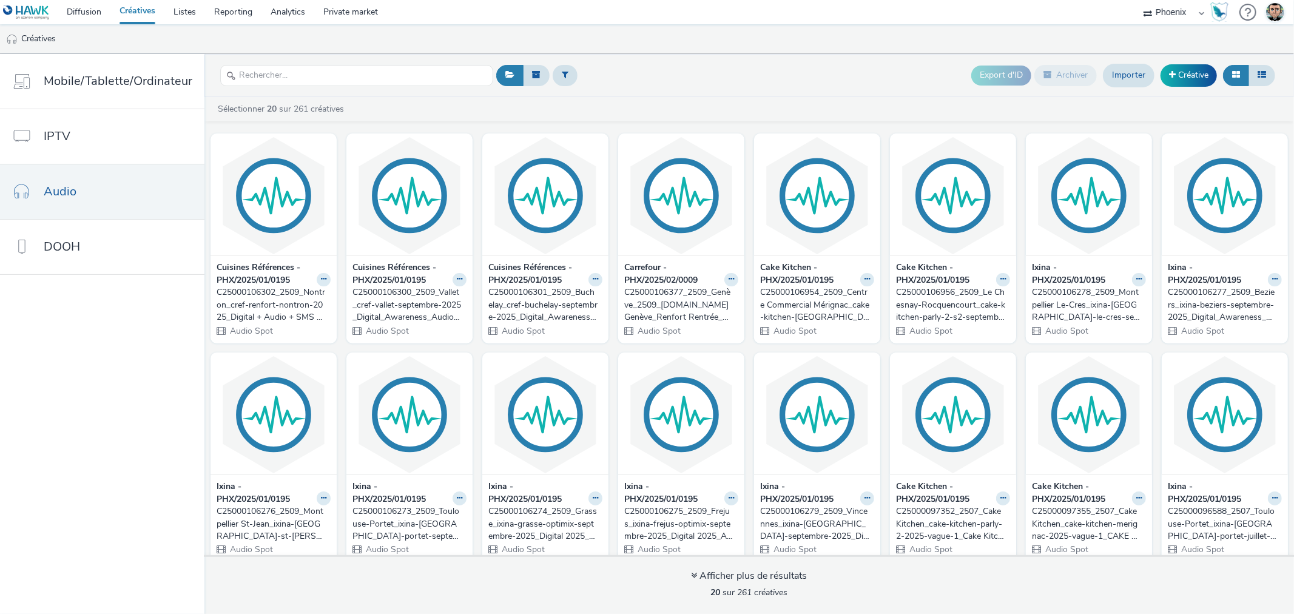
drag, startPoint x: 287, startPoint y: 158, endPoint x: 395, endPoint y: 106, distance: 119.6
click at [395, 106] on div "Sélectionner 20 sur 261 créatives" at bounding box center [752, 109] width 1071 height 12
click at [321, 282] on icon at bounding box center [323, 278] width 5 height 7
click at [287, 237] on img at bounding box center [273, 195] width 120 height 118
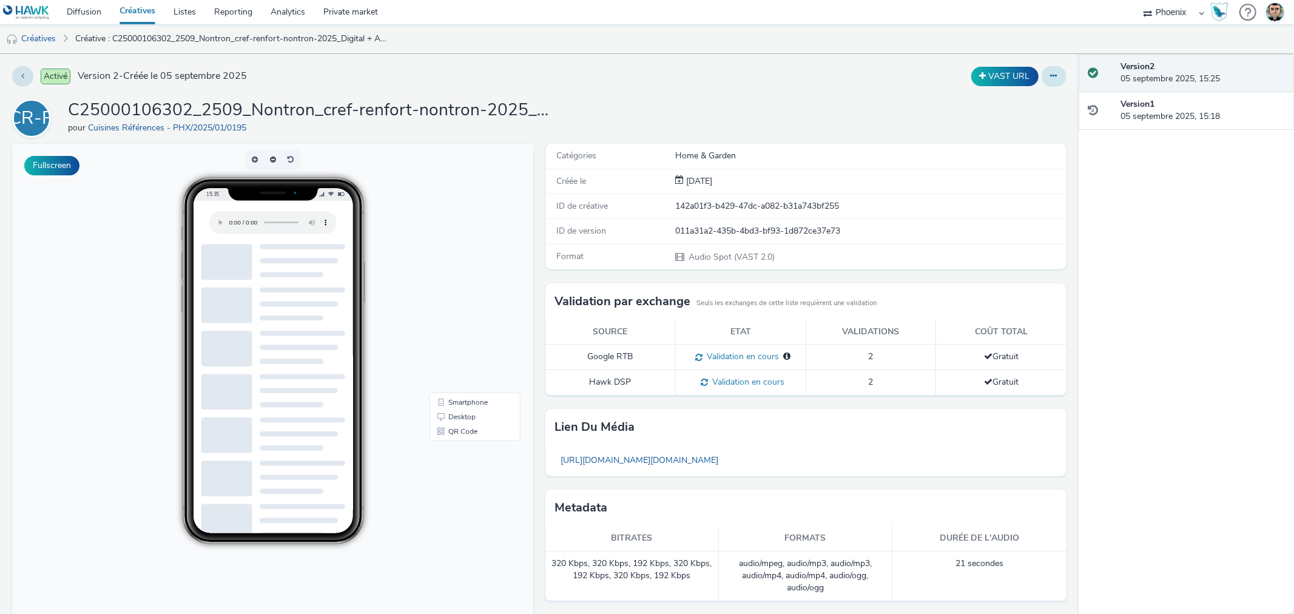
click at [1050, 75] on icon at bounding box center [1053, 76] width 7 height 8
click at [1037, 104] on link "Modifier" at bounding box center [1020, 101] width 91 height 24
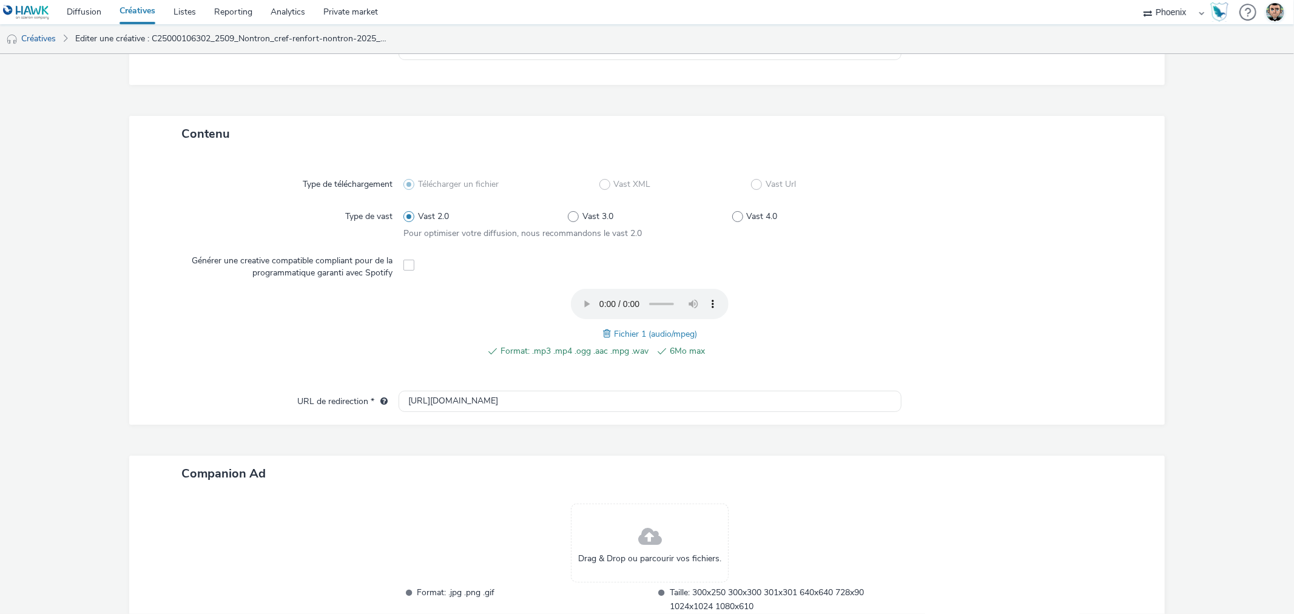
scroll to position [304, 0]
